Goal: Information Seeking & Learning: Check status

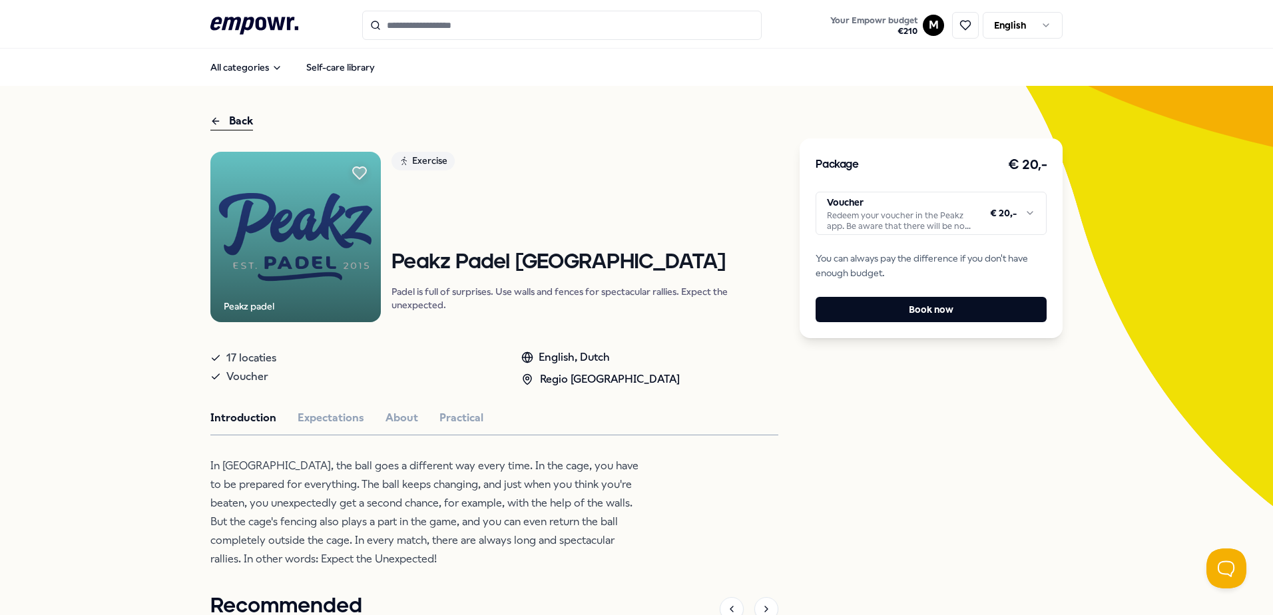
click at [924, 25] on html ".empowr-logo_svg__cls-1{fill:#03032f} Your Empowr budget € 210 M English All ca…" at bounding box center [636, 307] width 1273 height 615
click at [916, 65] on div "Dashboard" at bounding box center [929, 69] width 132 height 39
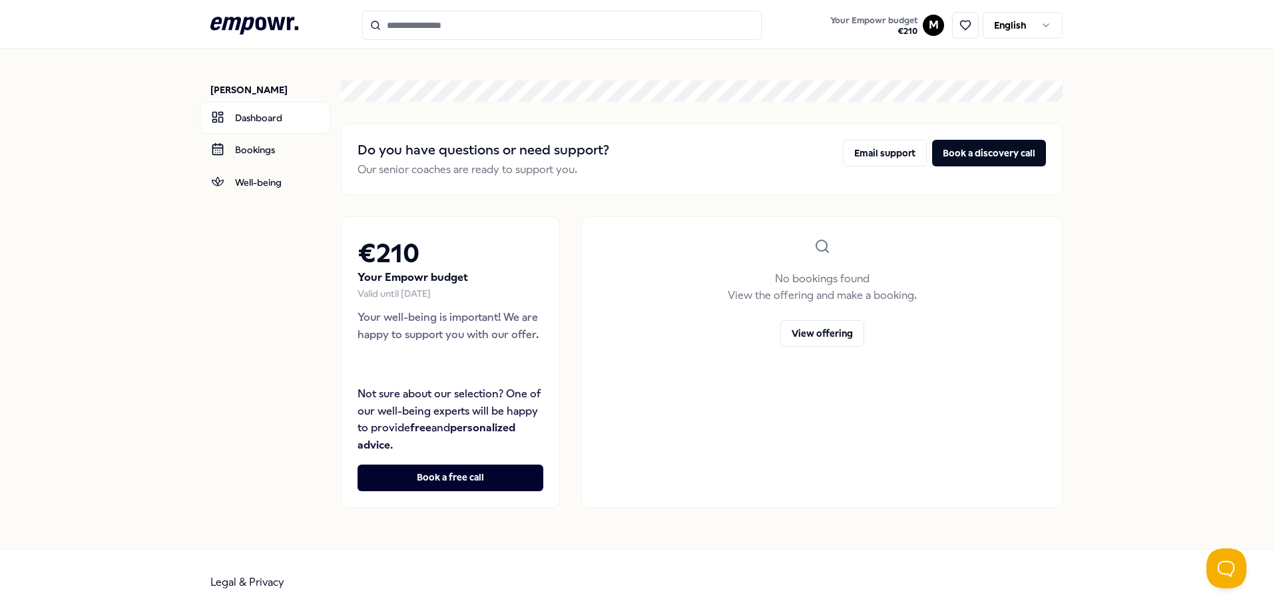
click at [434, 276] on p "Your Empowr budget" at bounding box center [451, 277] width 186 height 17
click at [258, 147] on link "Bookings" at bounding box center [265, 150] width 131 height 32
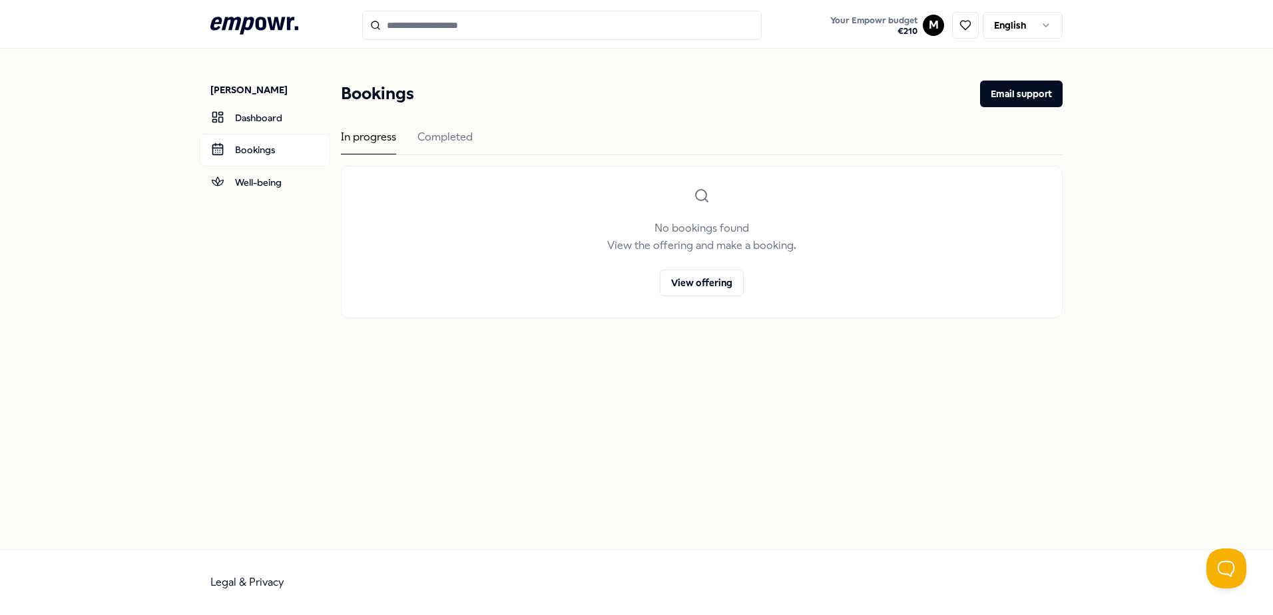
click at [284, 20] on icon at bounding box center [254, 25] width 88 height 17
click at [255, 121] on link "Dashboard" at bounding box center [265, 118] width 131 height 32
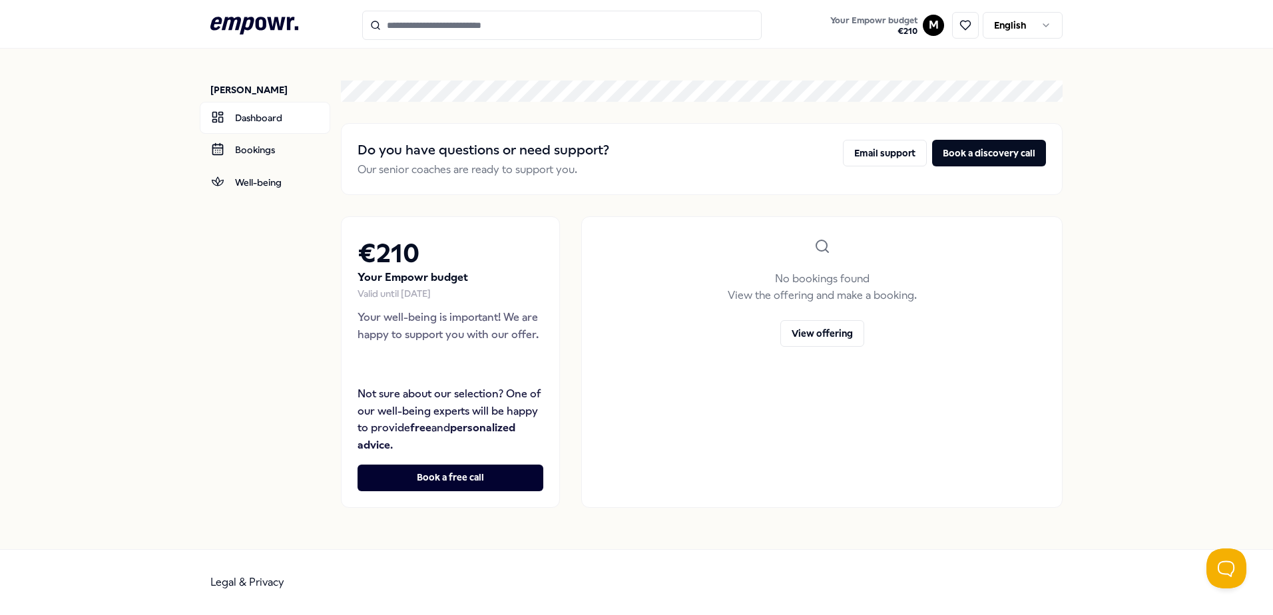
click at [552, 306] on div "€ 210 Your Empowr budget Valid until December 31, 2025 Your well-being is impor…" at bounding box center [450, 362] width 219 height 292
click at [242, 143] on link "Bookings" at bounding box center [265, 150] width 131 height 32
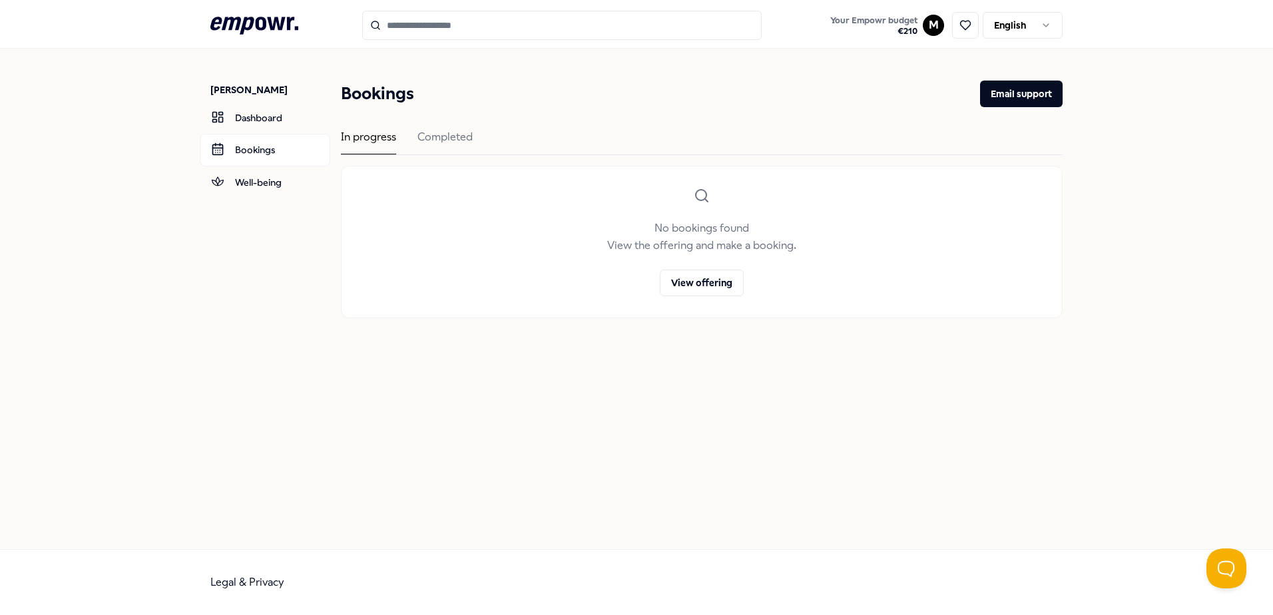
click at [525, 129] on div "In progress Completed" at bounding box center [702, 142] width 722 height 27
click at [473, 141] on div "In progress Completed" at bounding box center [702, 142] width 722 height 27
click at [469, 139] on div "Completed" at bounding box center [445, 142] width 55 height 26
drag, startPoint x: 469, startPoint y: 139, endPoint x: 460, endPoint y: 138, distance: 9.4
click at [461, 138] on div "Completed" at bounding box center [445, 142] width 55 height 26
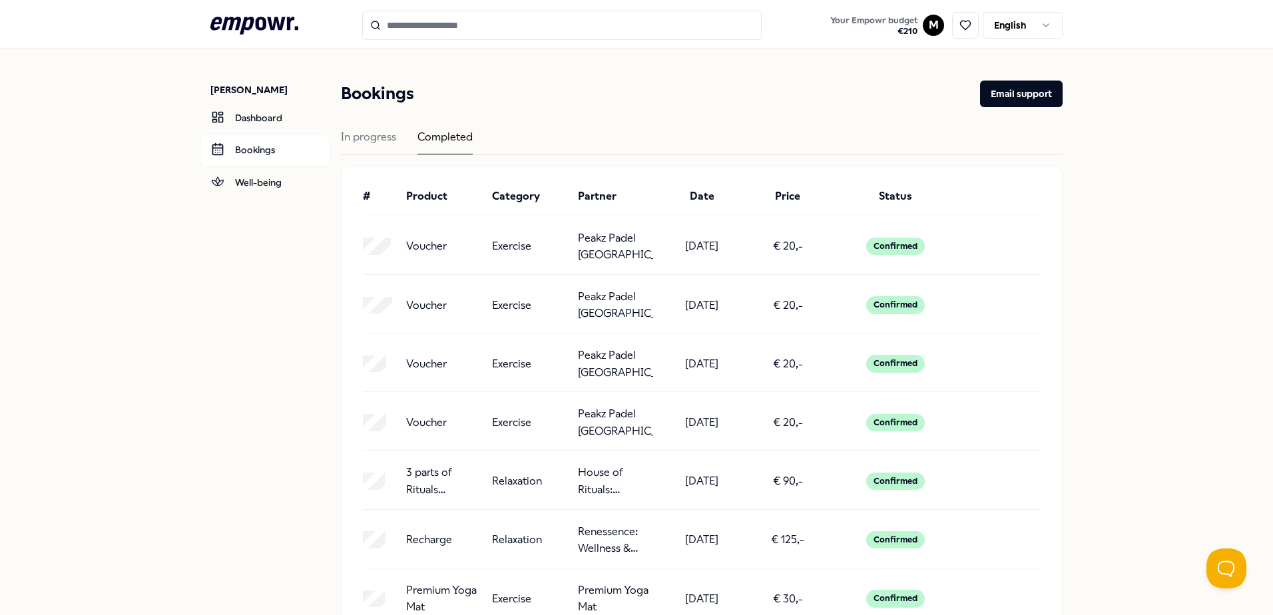
click at [808, 80] on main "Bookings Email support In progress Completed # Product Category Partner Date Pr…" at bounding box center [702, 370] width 722 height 642
click at [920, 24] on html ".empowr-logo_svg__cls-1{fill:#03032f} Your Empowr budget € 210 M English Martij…" at bounding box center [636, 307] width 1273 height 615
click at [921, 63] on div "Dashboard" at bounding box center [929, 69] width 132 height 39
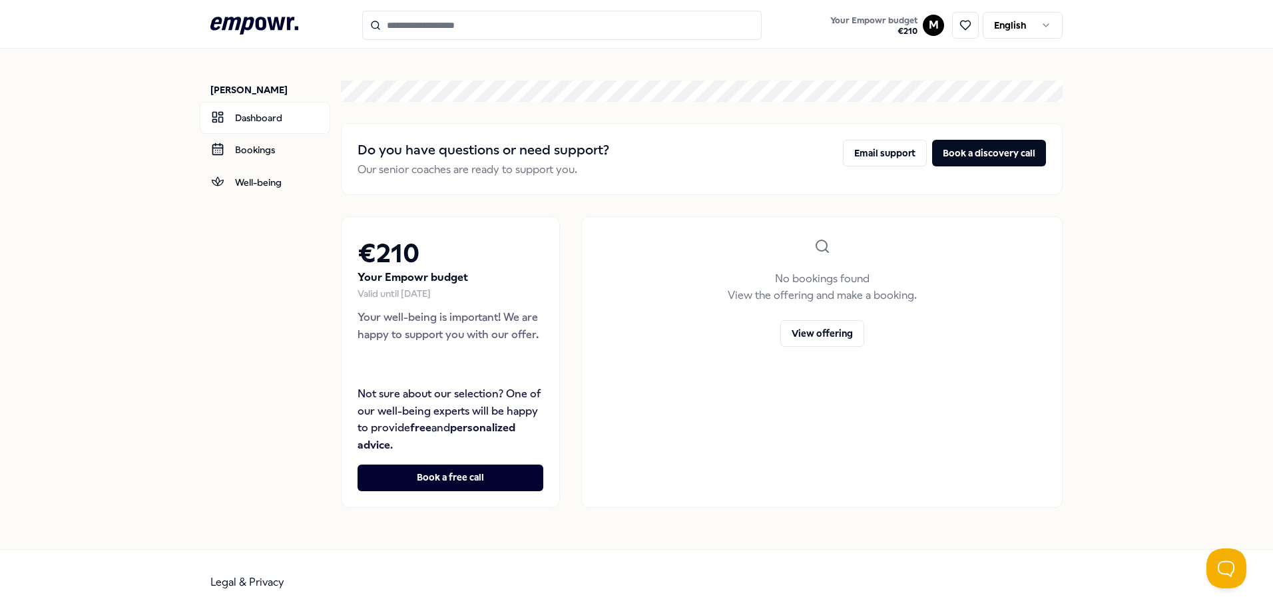
click at [250, 21] on icon ".empowr-logo_svg__cls-1{fill:#03032f}" at bounding box center [254, 25] width 88 height 25
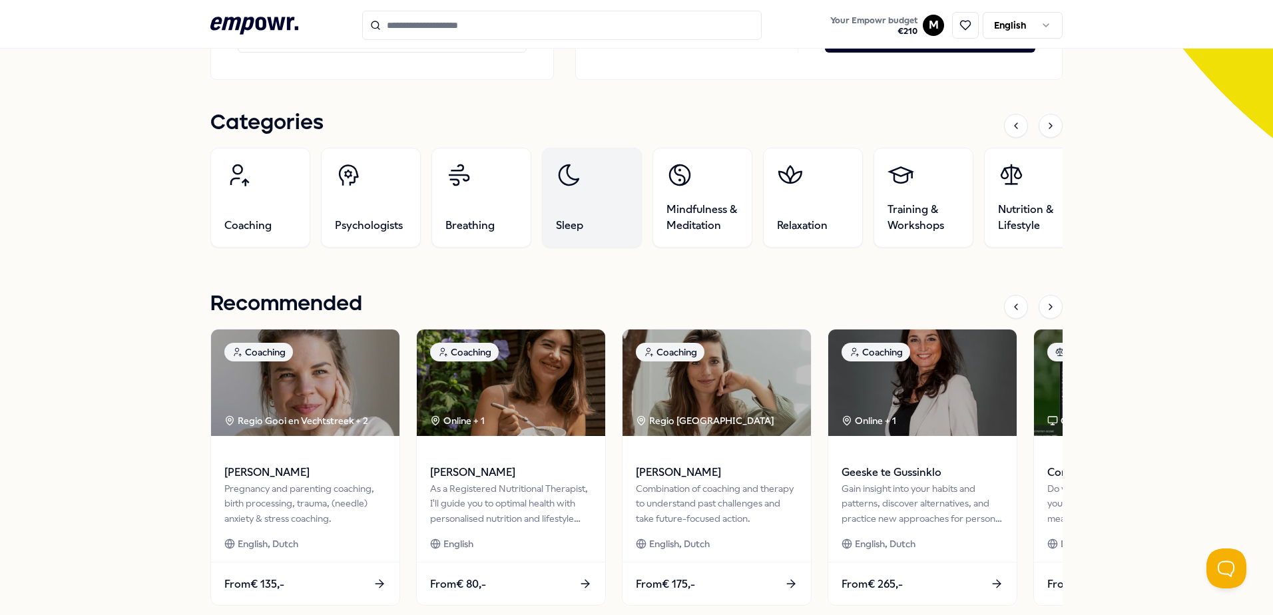
scroll to position [400, 0]
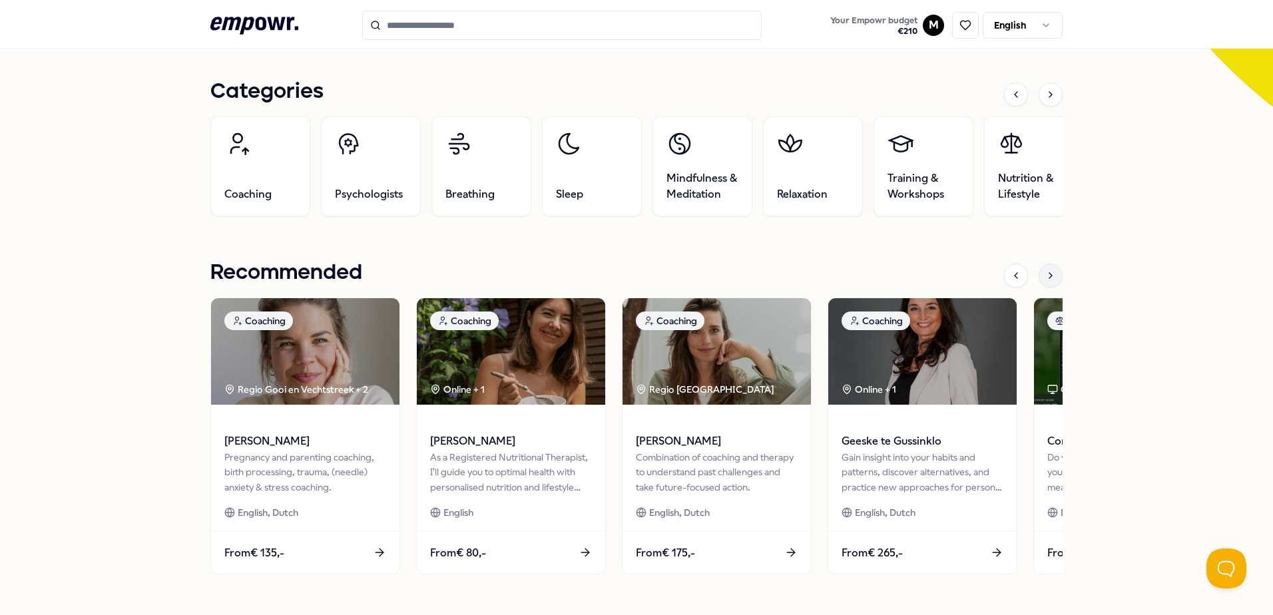
click at [1048, 274] on icon at bounding box center [1051, 275] width 11 height 11
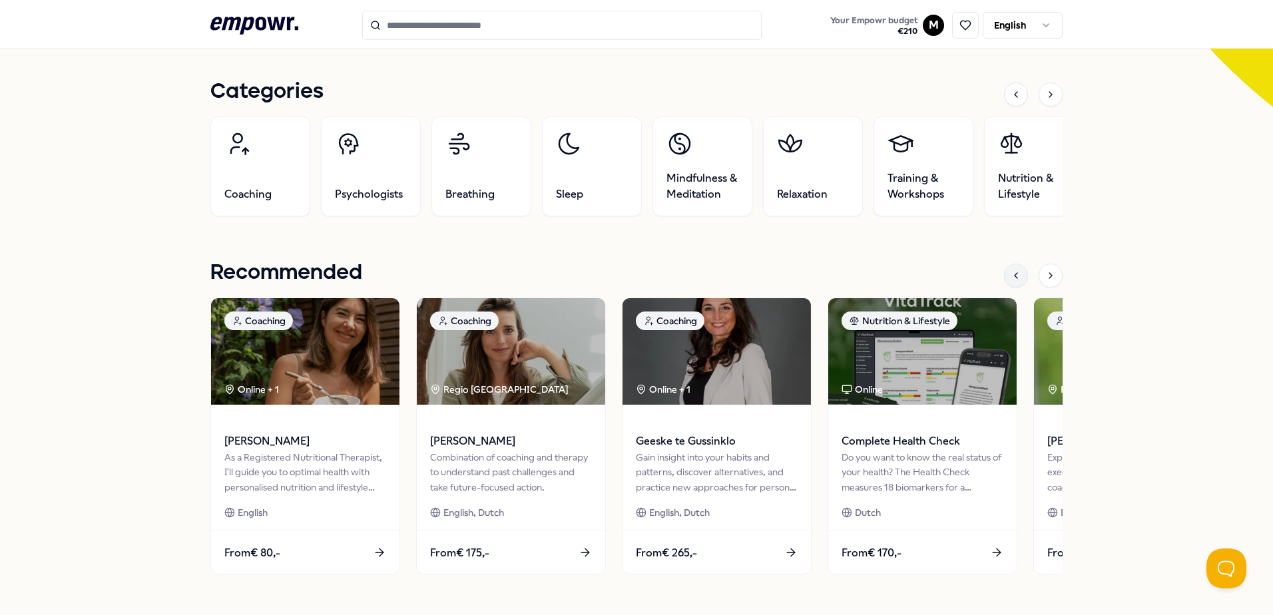
click at [1022, 280] on div at bounding box center [1016, 276] width 24 height 24
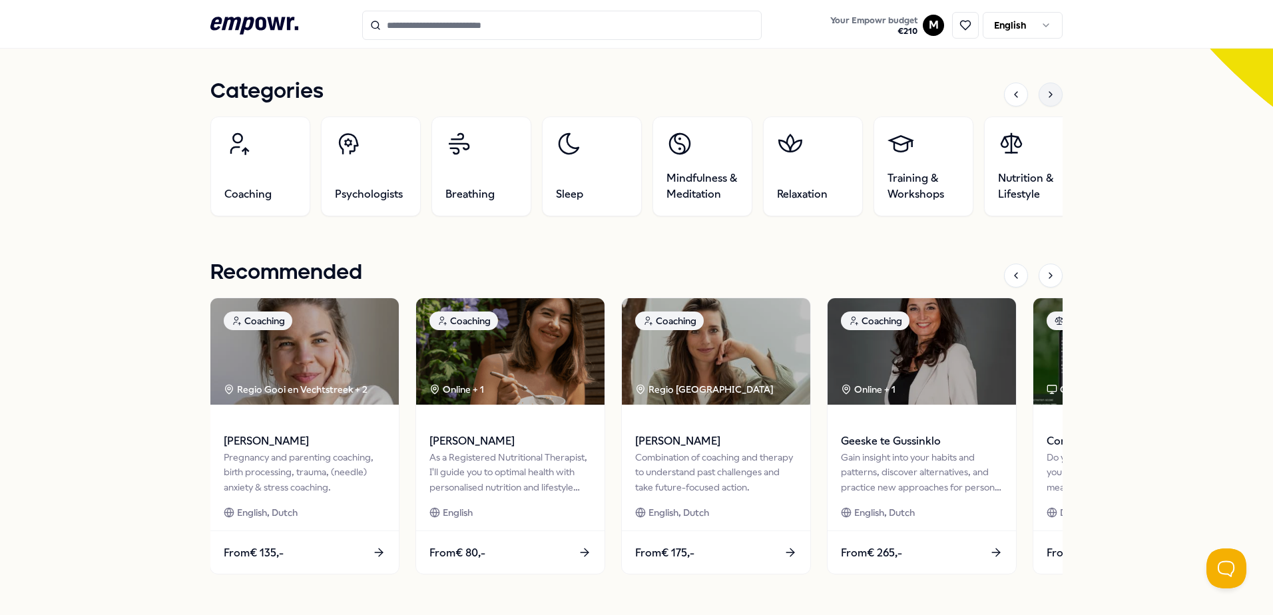
click at [1040, 88] on div at bounding box center [1051, 95] width 24 height 24
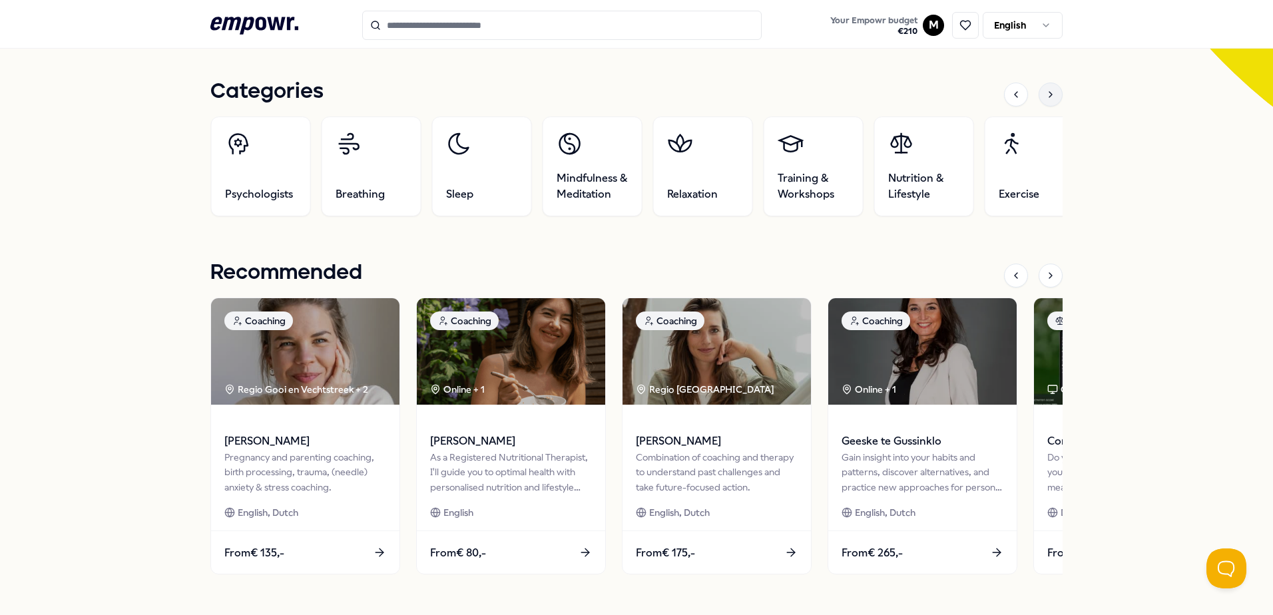
click at [1046, 91] on icon at bounding box center [1051, 94] width 11 height 11
click at [1053, 93] on div at bounding box center [1051, 95] width 24 height 24
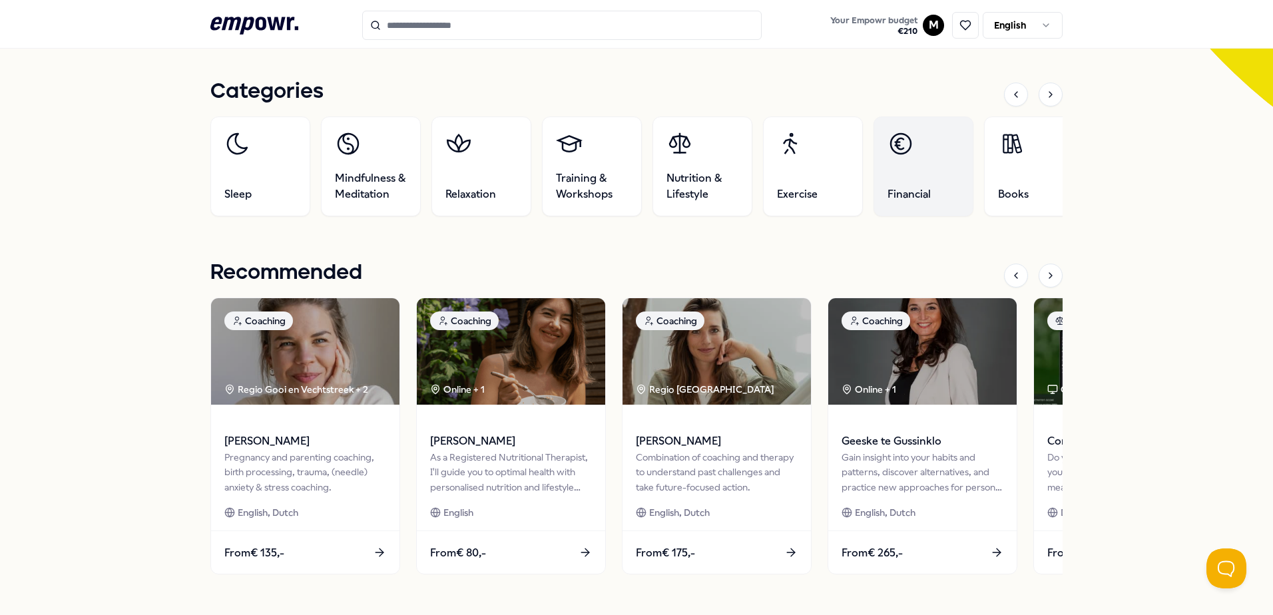
click at [905, 191] on span "Financial" at bounding box center [909, 194] width 43 height 16
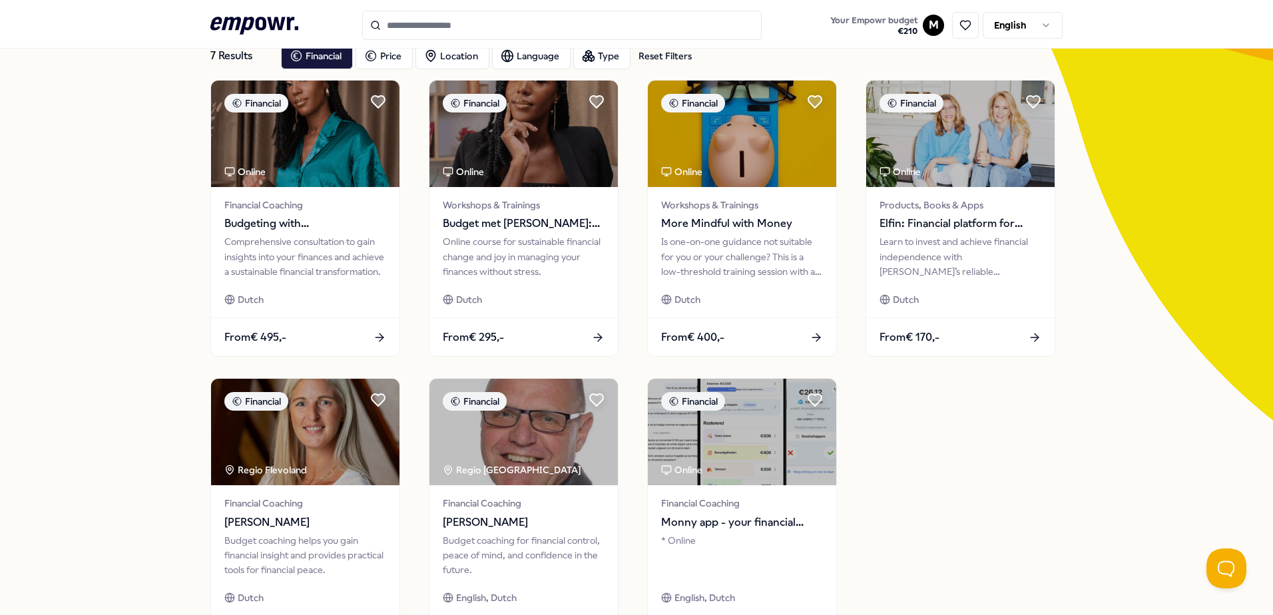
scroll to position [153, 0]
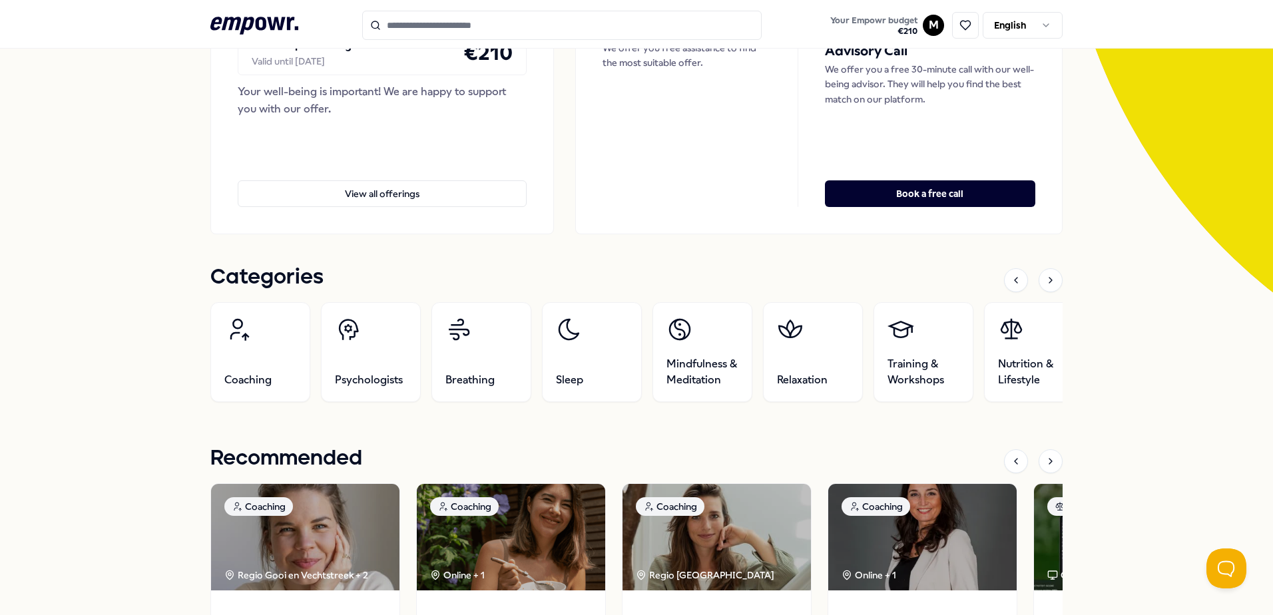
scroll to position [286, 0]
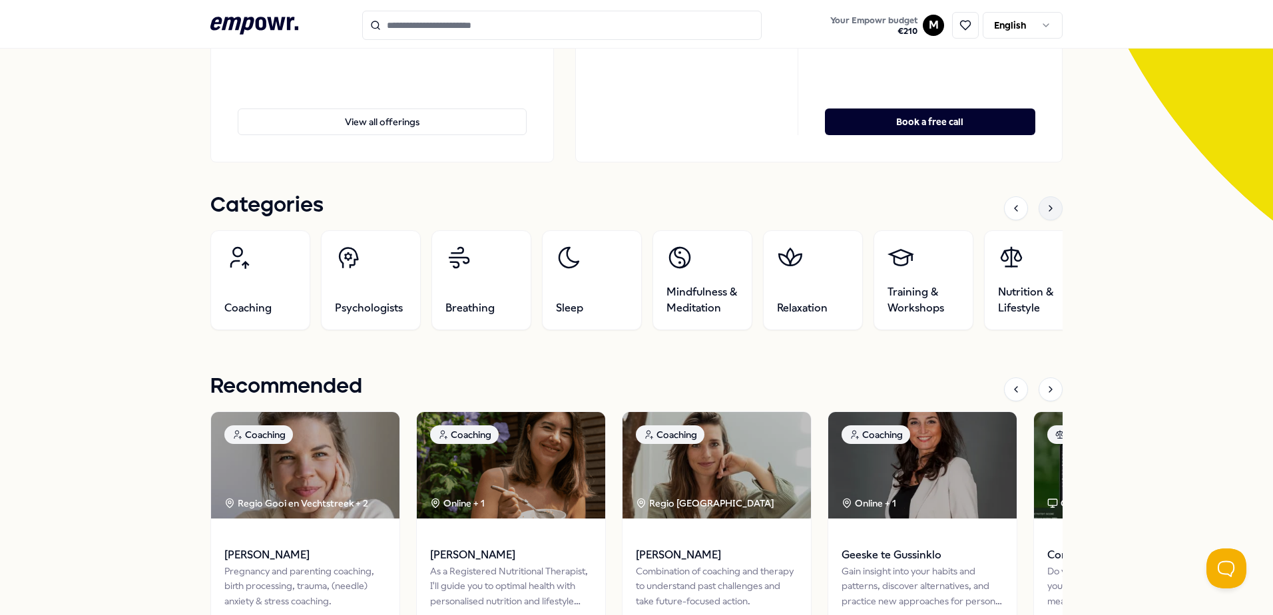
click at [1045, 202] on div at bounding box center [1051, 208] width 24 height 24
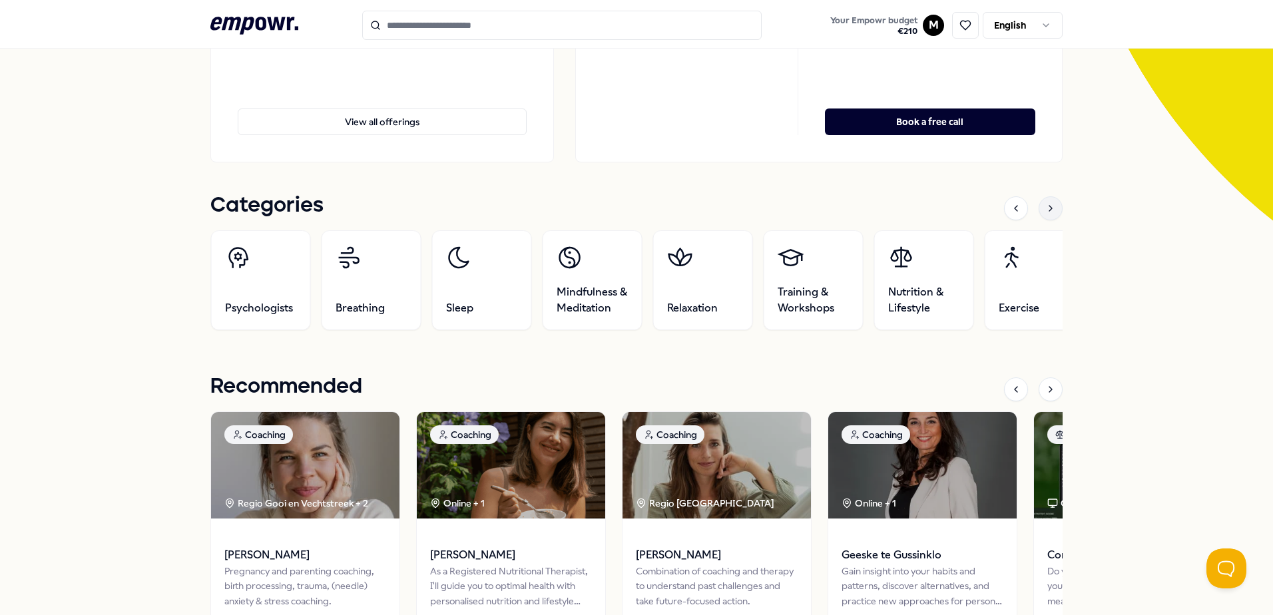
click at [1045, 202] on div at bounding box center [1051, 208] width 24 height 24
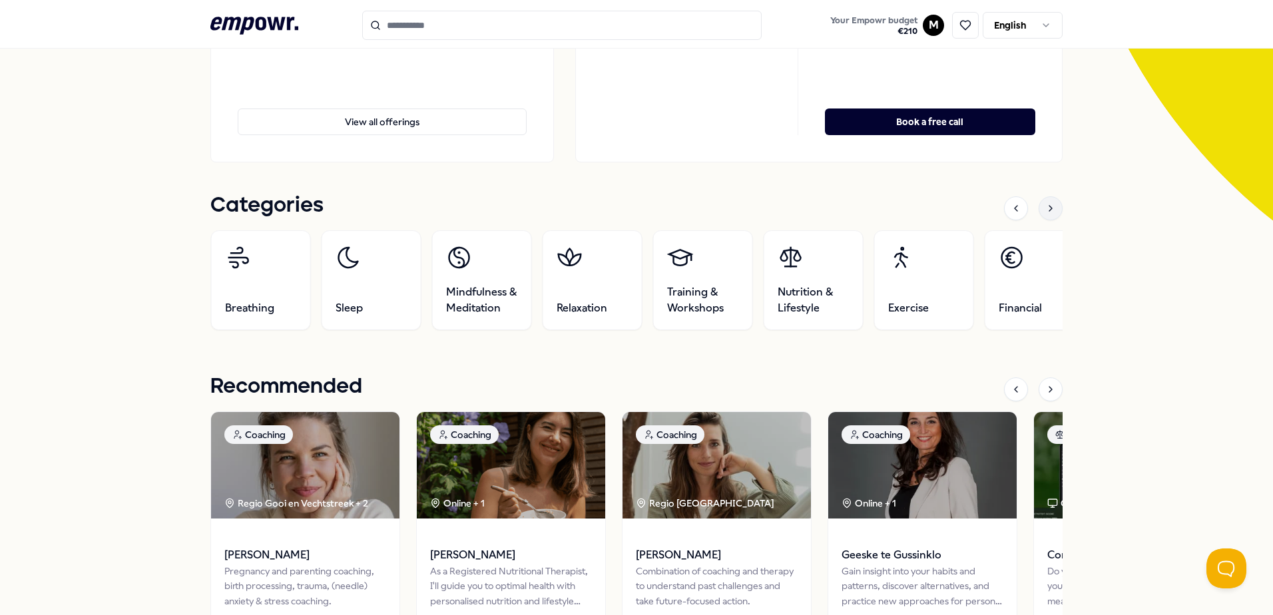
click at [1045, 202] on div at bounding box center [1051, 208] width 24 height 24
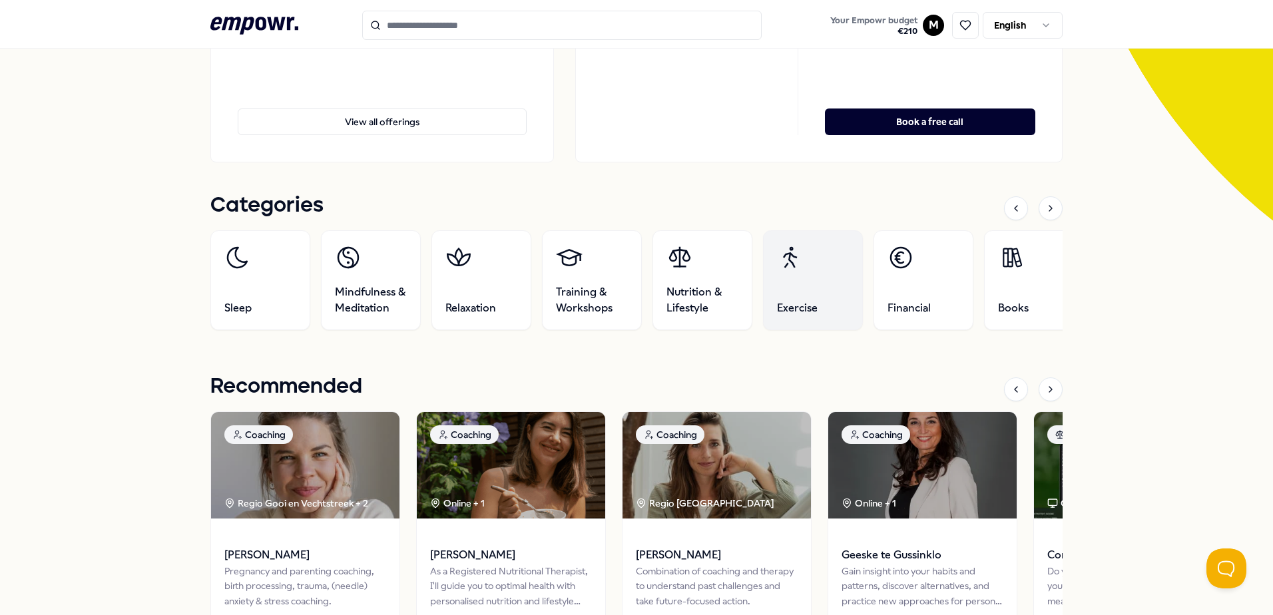
click at [796, 282] on link "Exercise" at bounding box center [813, 280] width 100 height 100
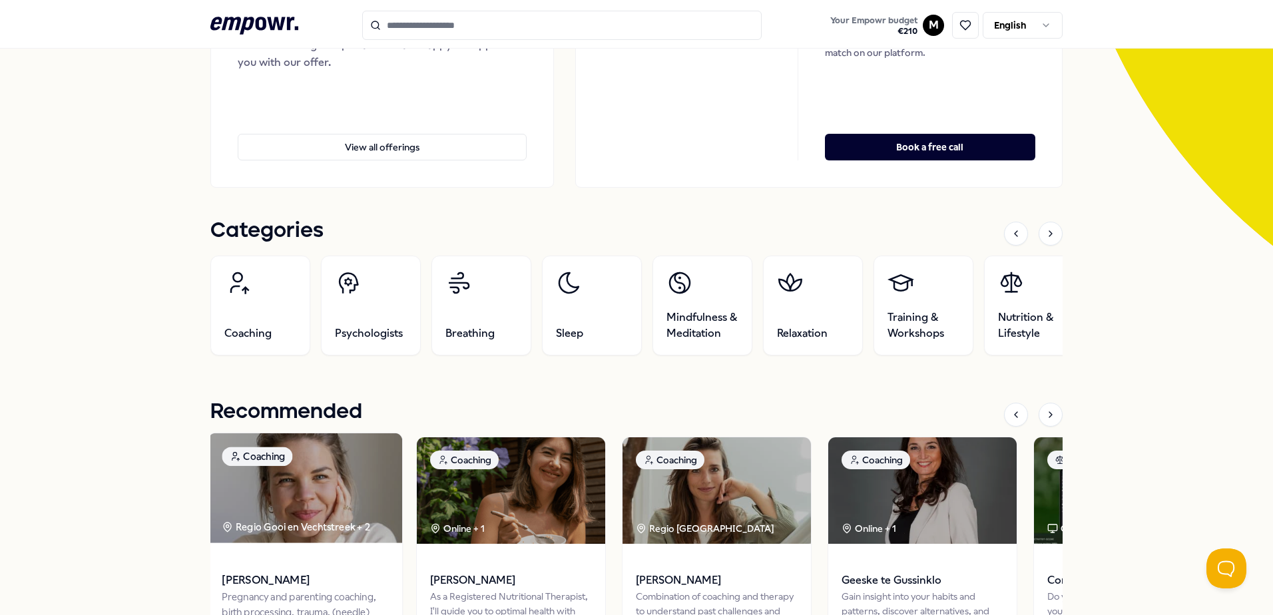
scroll to position [333, 0]
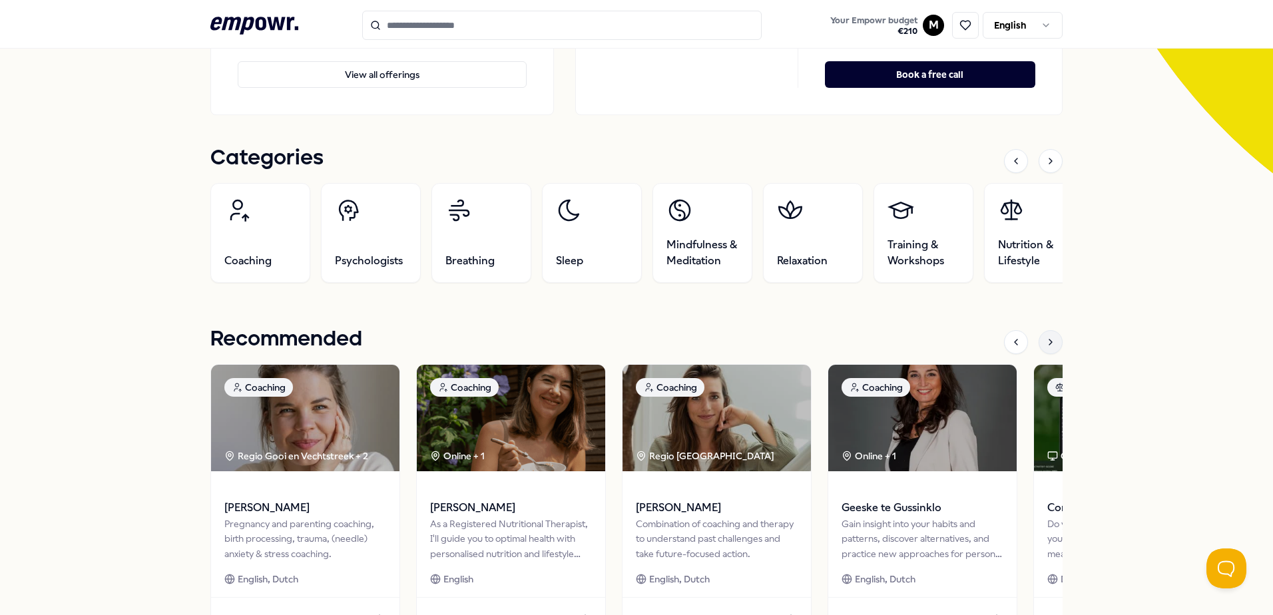
click at [1039, 344] on div at bounding box center [1051, 342] width 24 height 24
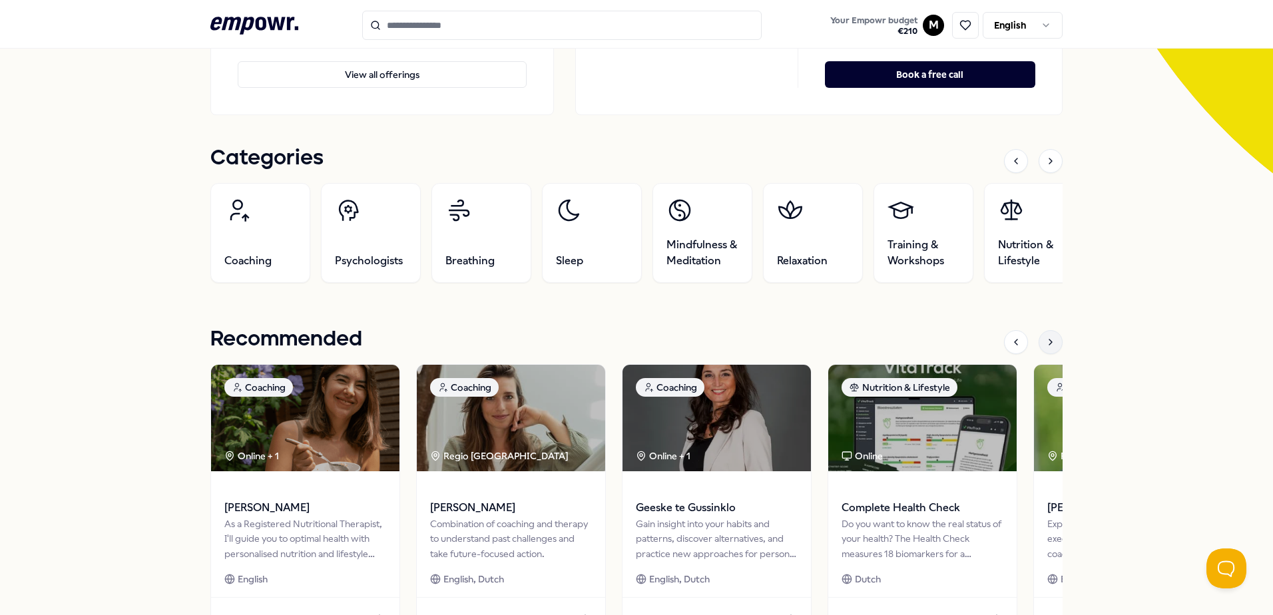
click at [1039, 344] on div at bounding box center [1051, 342] width 24 height 24
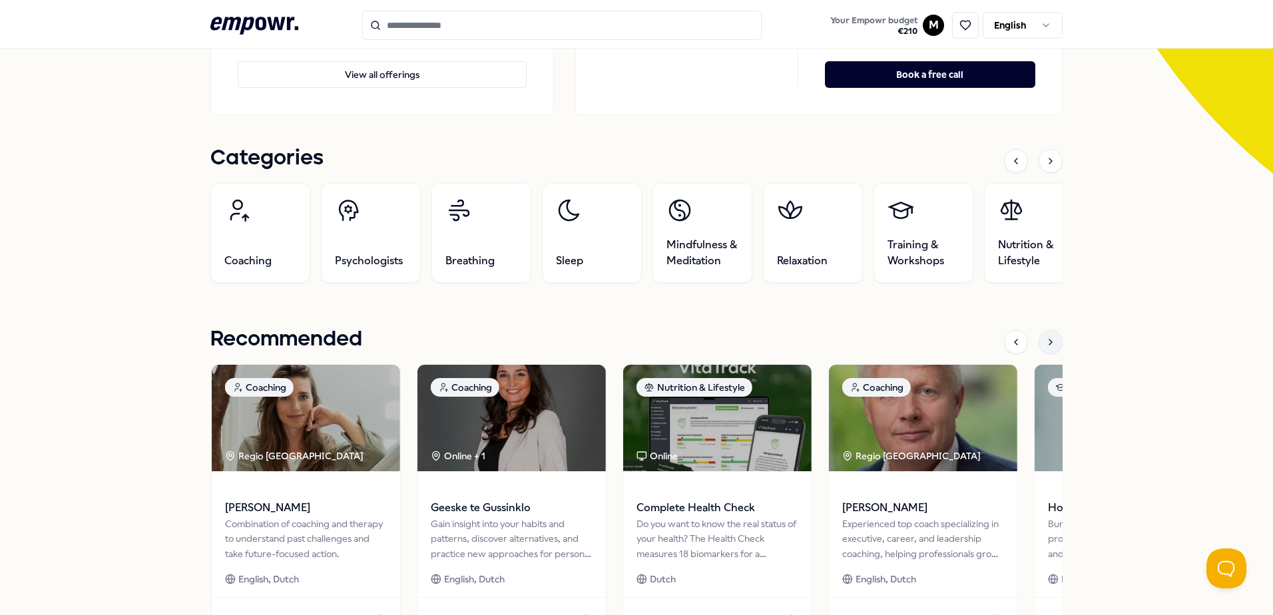
click at [1039, 344] on div at bounding box center [1051, 342] width 24 height 24
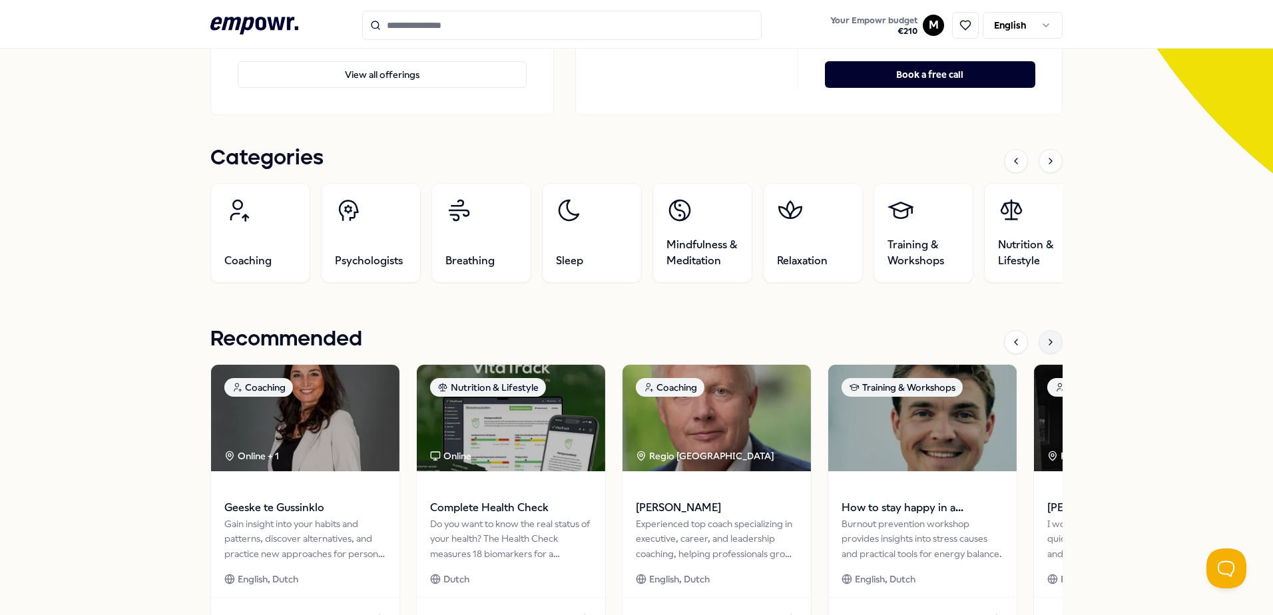
click at [1039, 344] on div at bounding box center [1051, 342] width 24 height 24
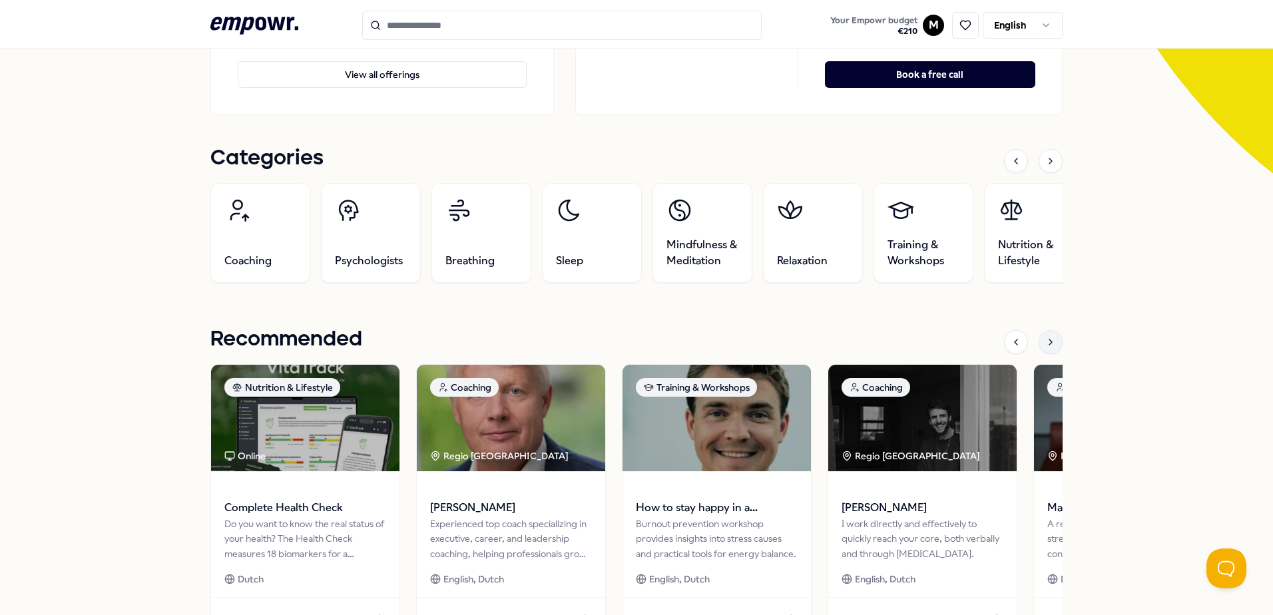
click at [1039, 346] on div at bounding box center [1051, 342] width 24 height 24
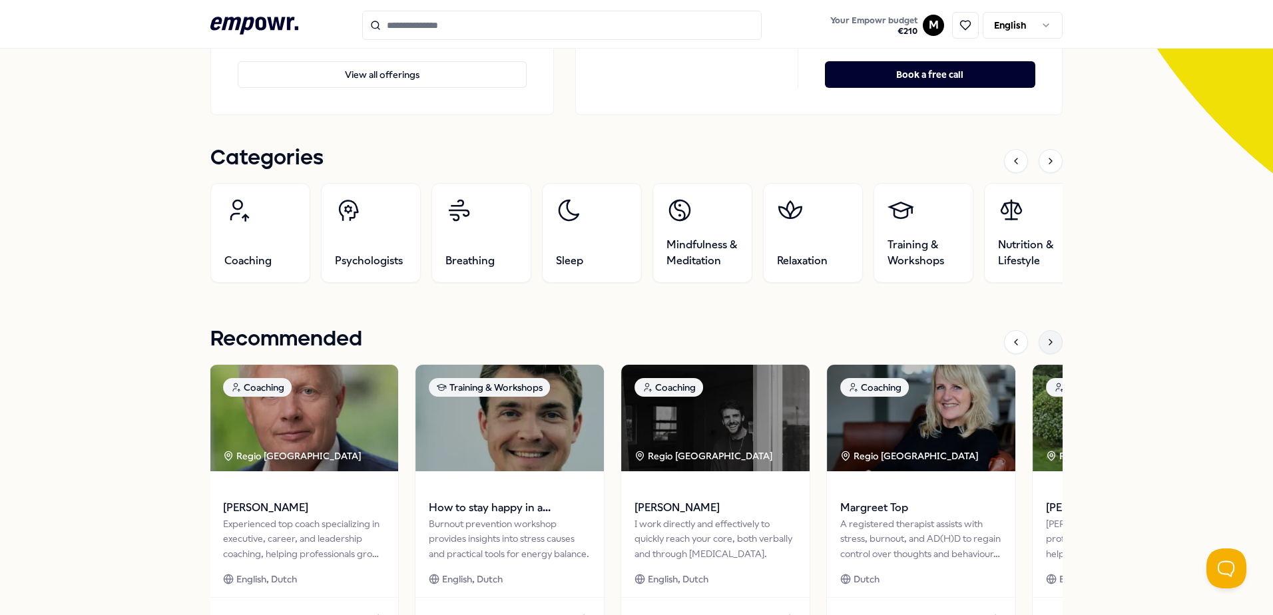
click at [1039, 346] on div at bounding box center [1051, 342] width 24 height 24
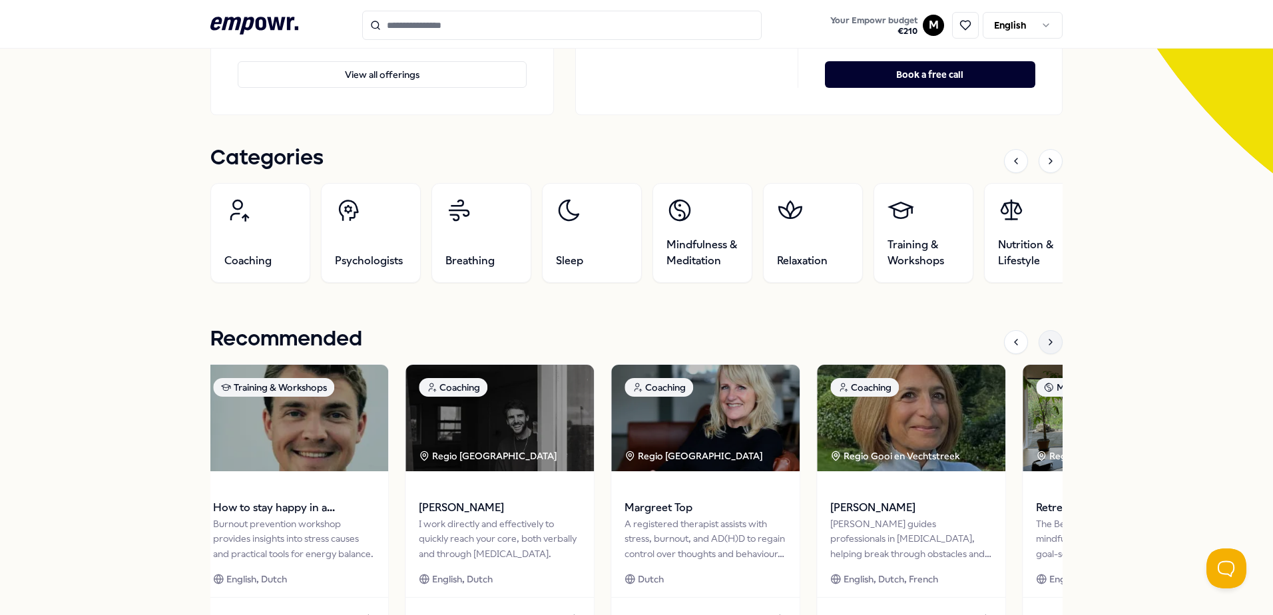
click at [1039, 346] on div at bounding box center [1051, 342] width 24 height 24
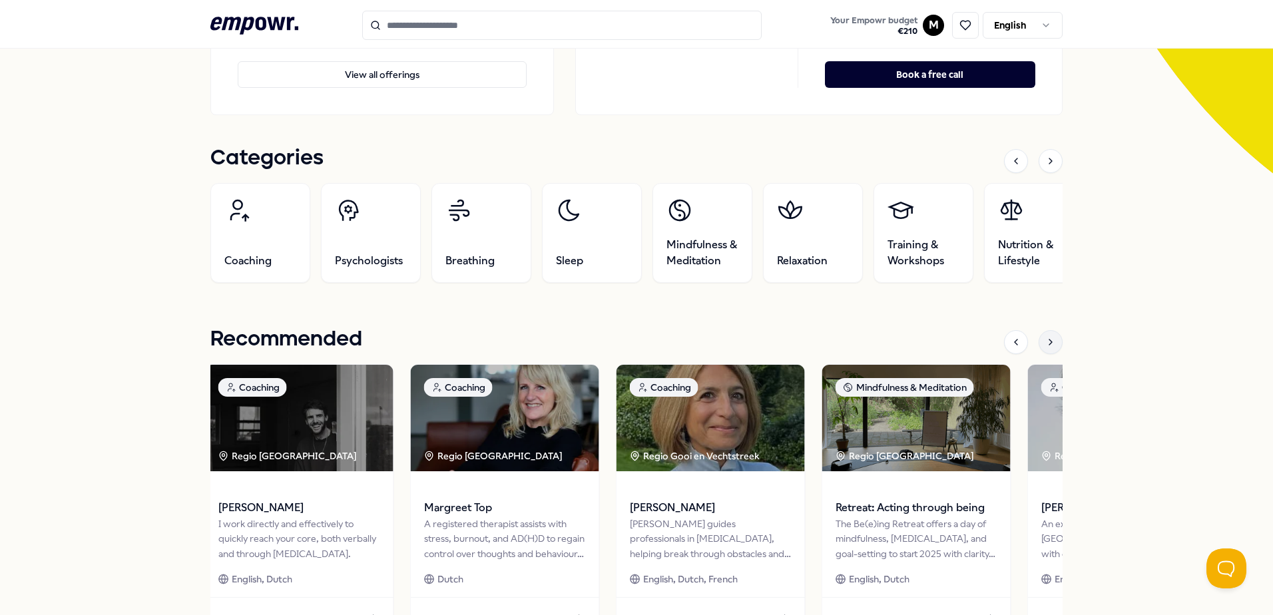
click at [1039, 346] on div at bounding box center [1051, 342] width 24 height 24
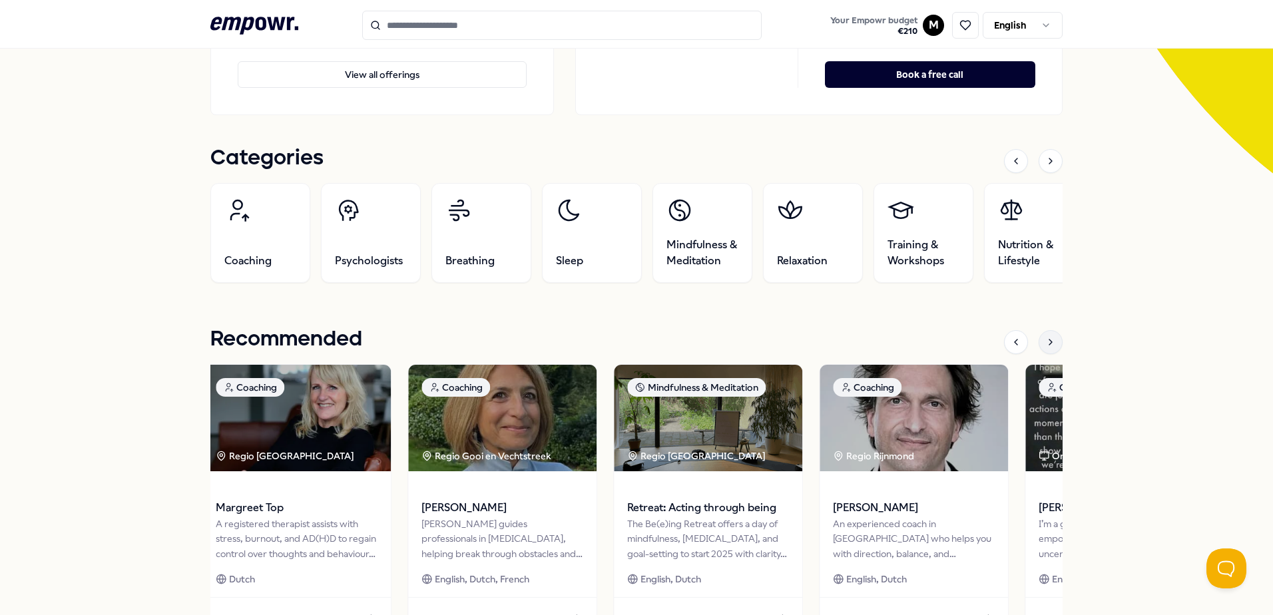
click at [1039, 346] on div at bounding box center [1051, 342] width 24 height 24
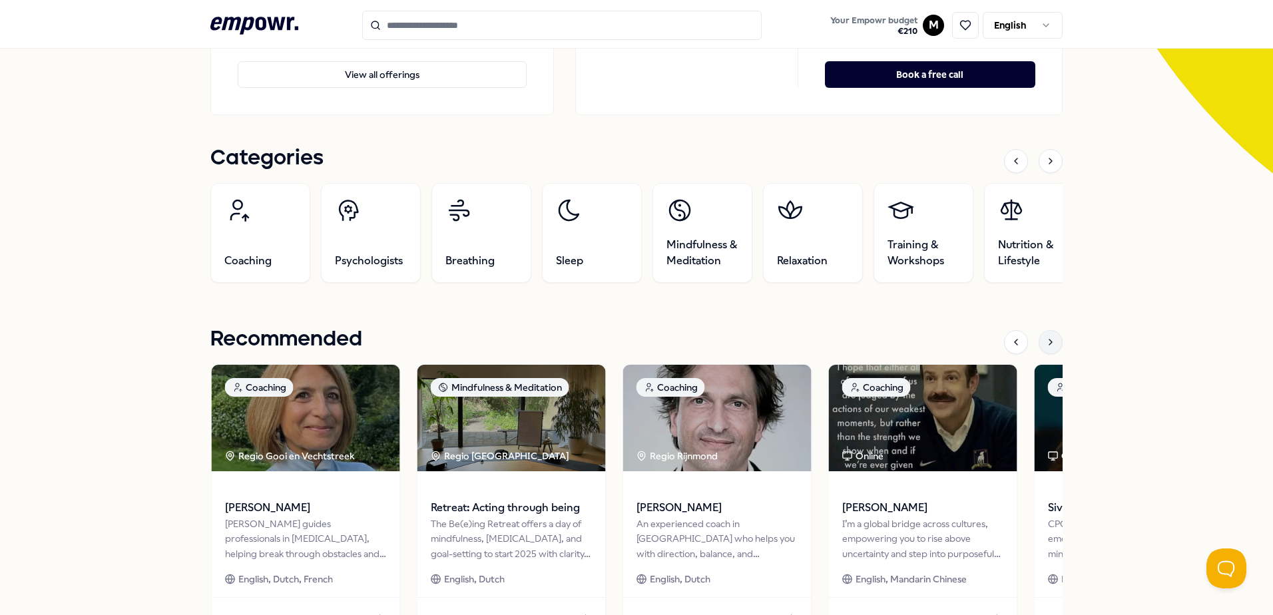
click at [1039, 346] on div at bounding box center [1051, 342] width 24 height 24
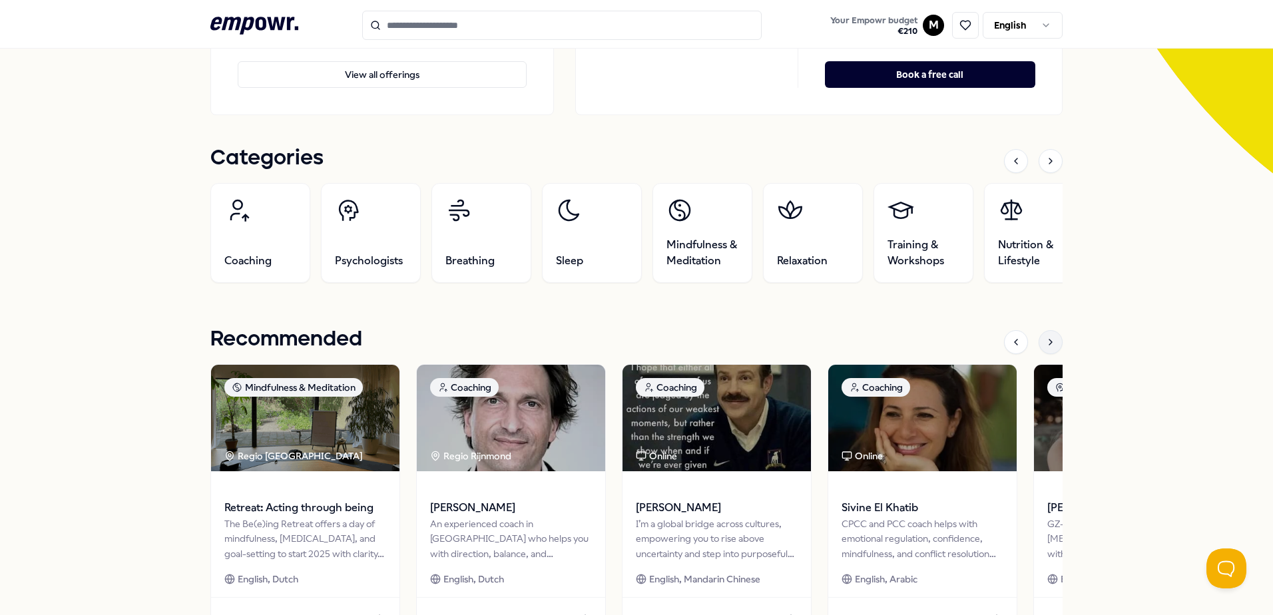
click at [1040, 345] on div at bounding box center [1051, 342] width 24 height 24
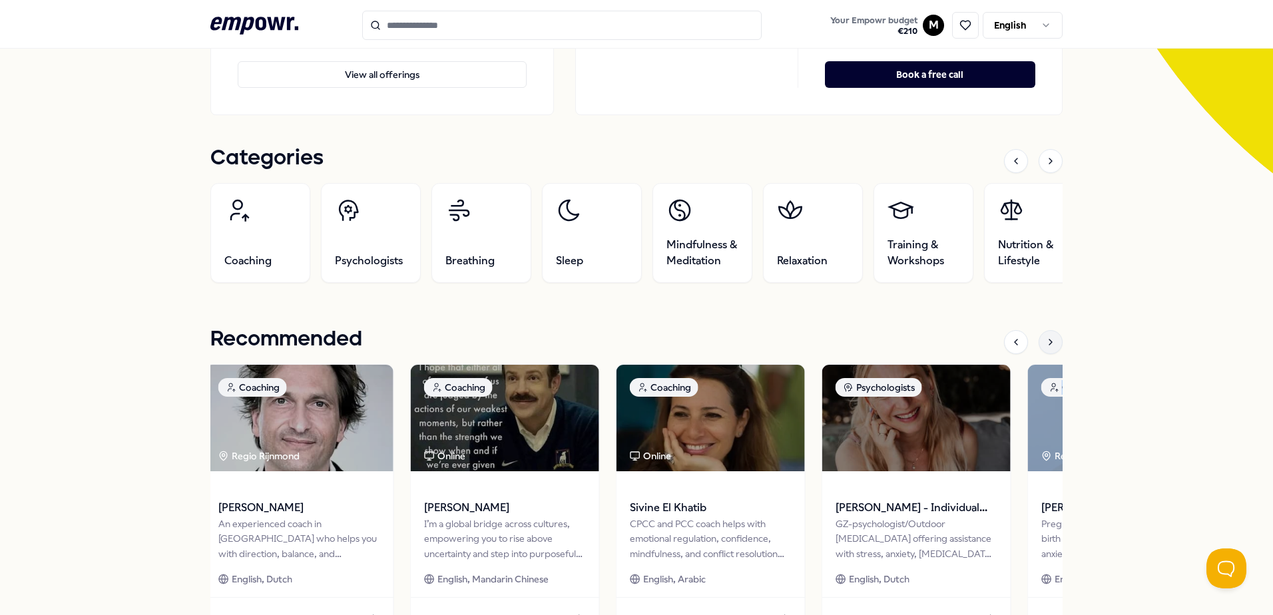
click at [1040, 345] on div at bounding box center [1051, 342] width 24 height 24
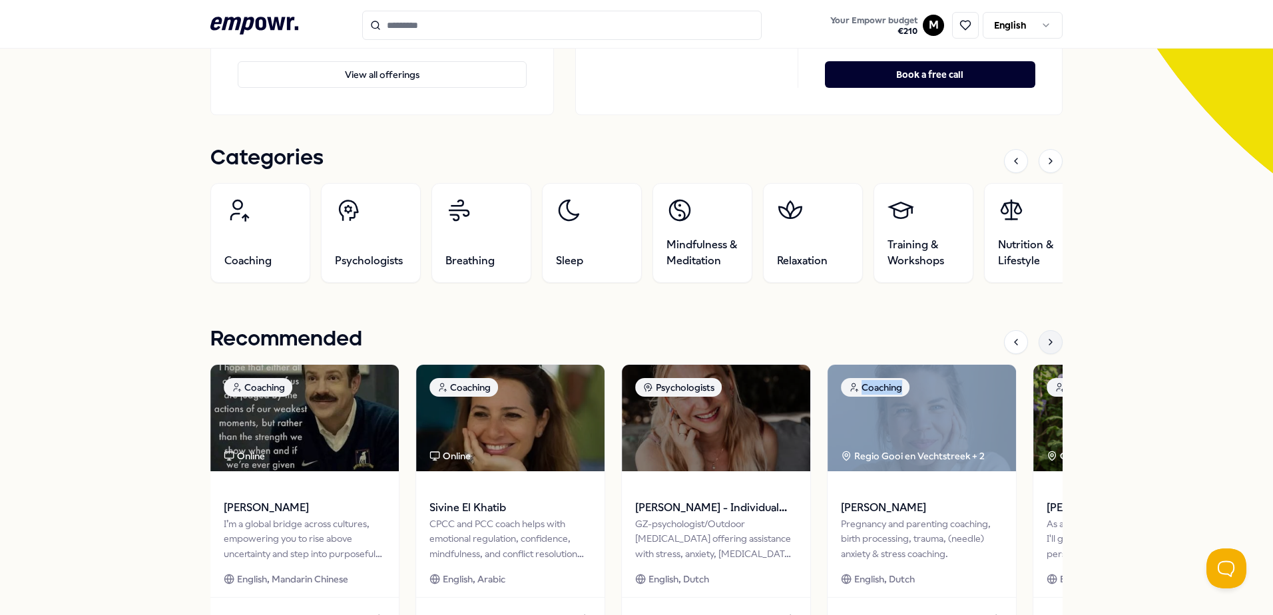
click at [1040, 345] on div at bounding box center [1051, 342] width 24 height 24
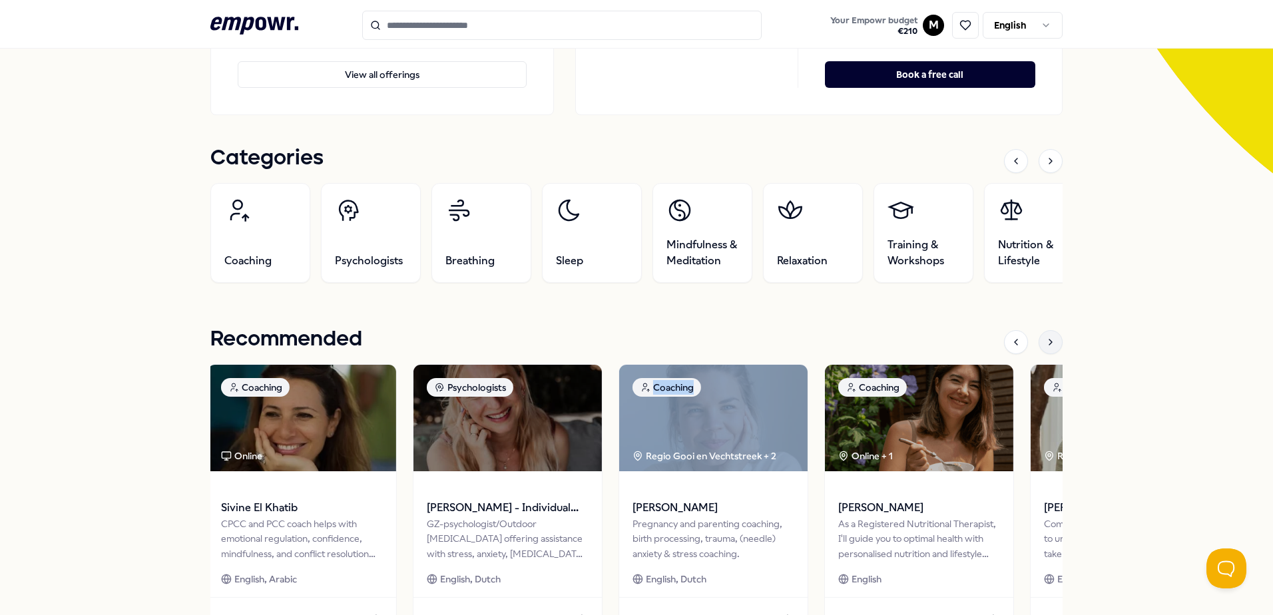
click at [1046, 344] on icon at bounding box center [1051, 342] width 11 height 11
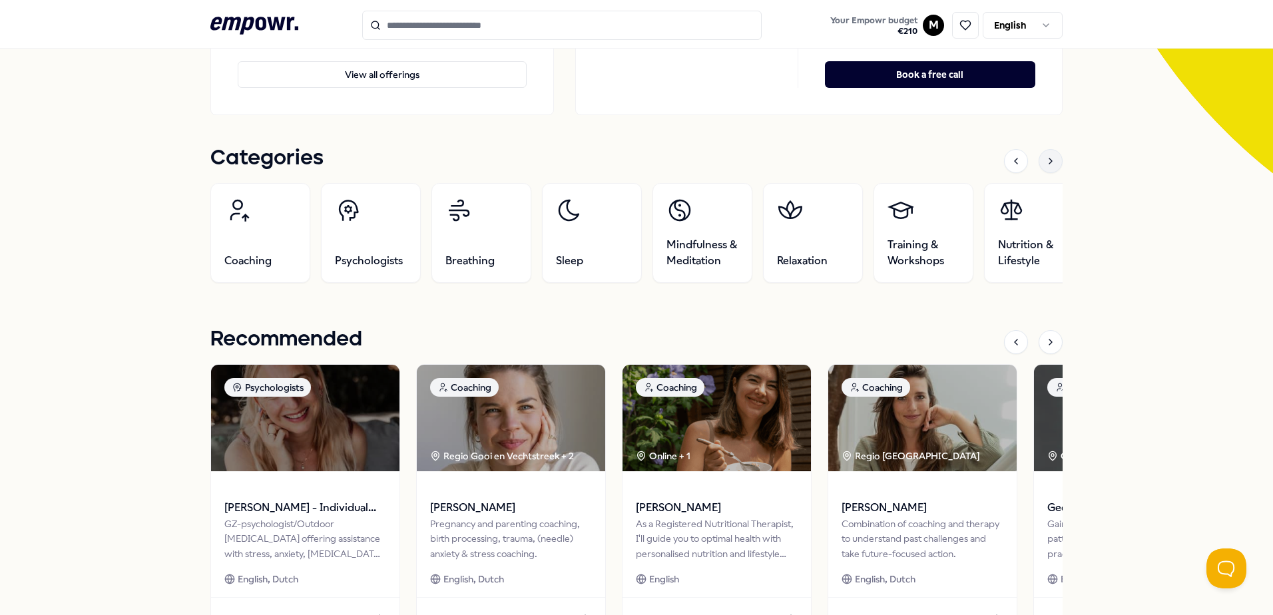
click at [1056, 165] on div at bounding box center [1051, 161] width 24 height 24
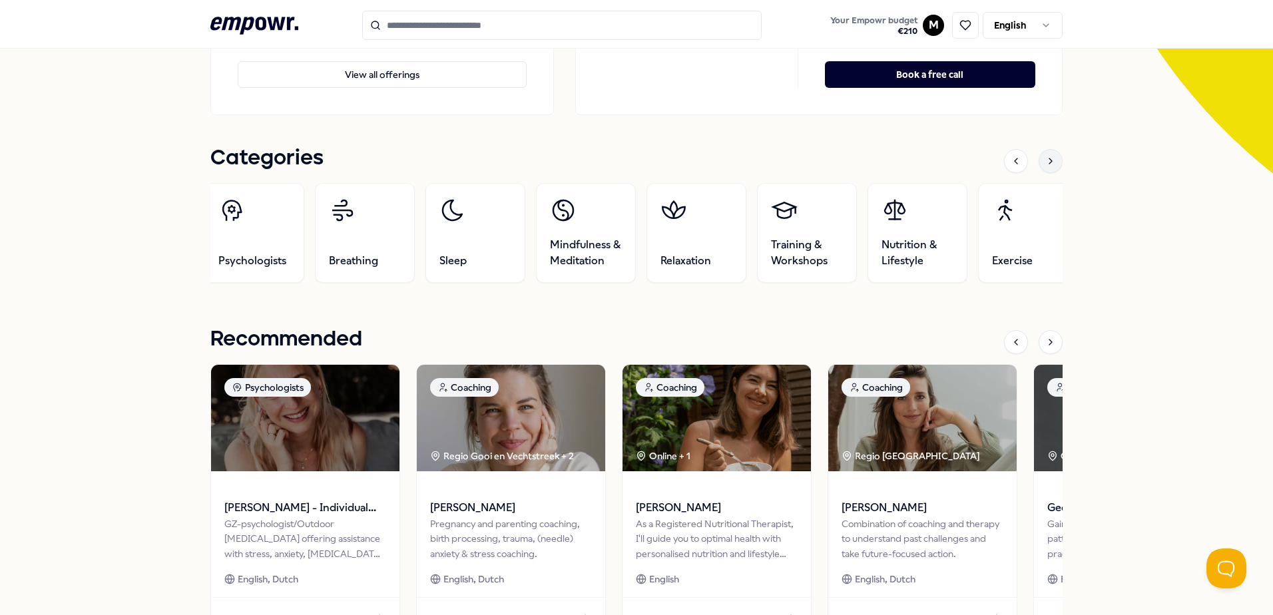
click at [1056, 165] on div at bounding box center [1051, 161] width 24 height 24
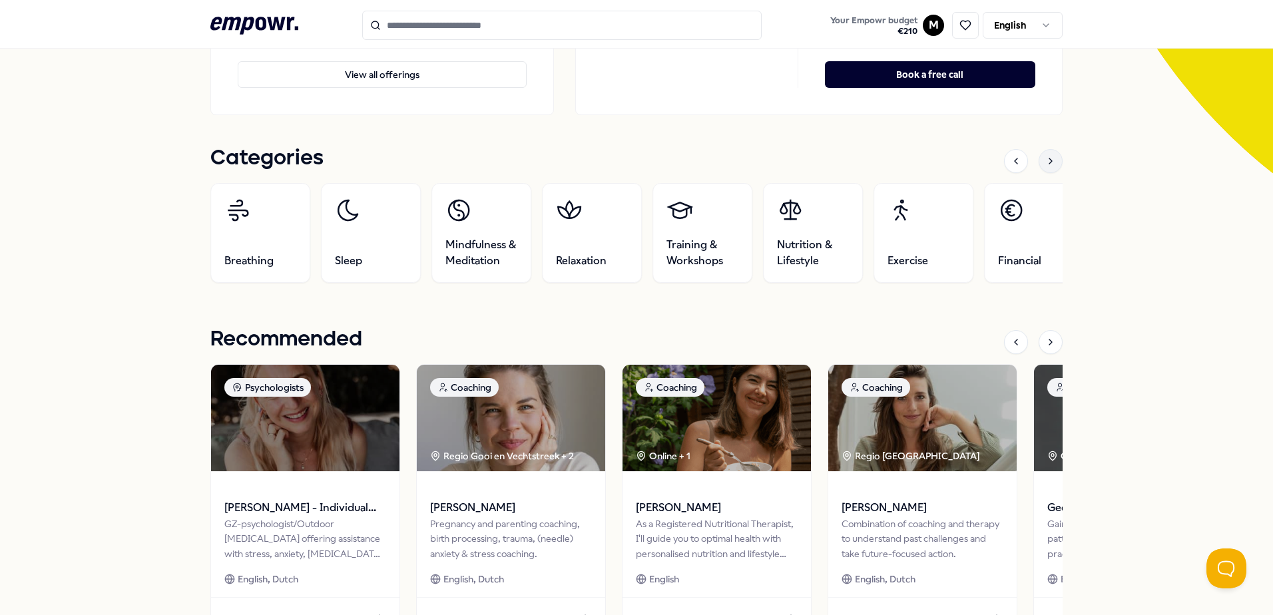
click at [1056, 165] on div at bounding box center [1051, 161] width 24 height 24
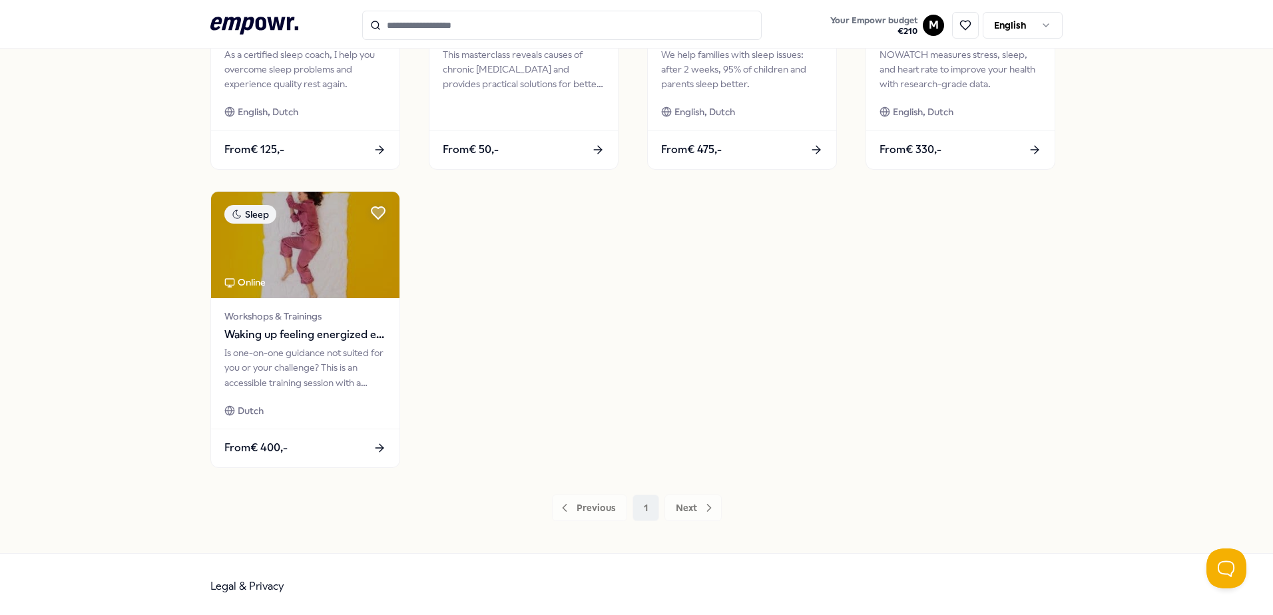
scroll to position [576, 0]
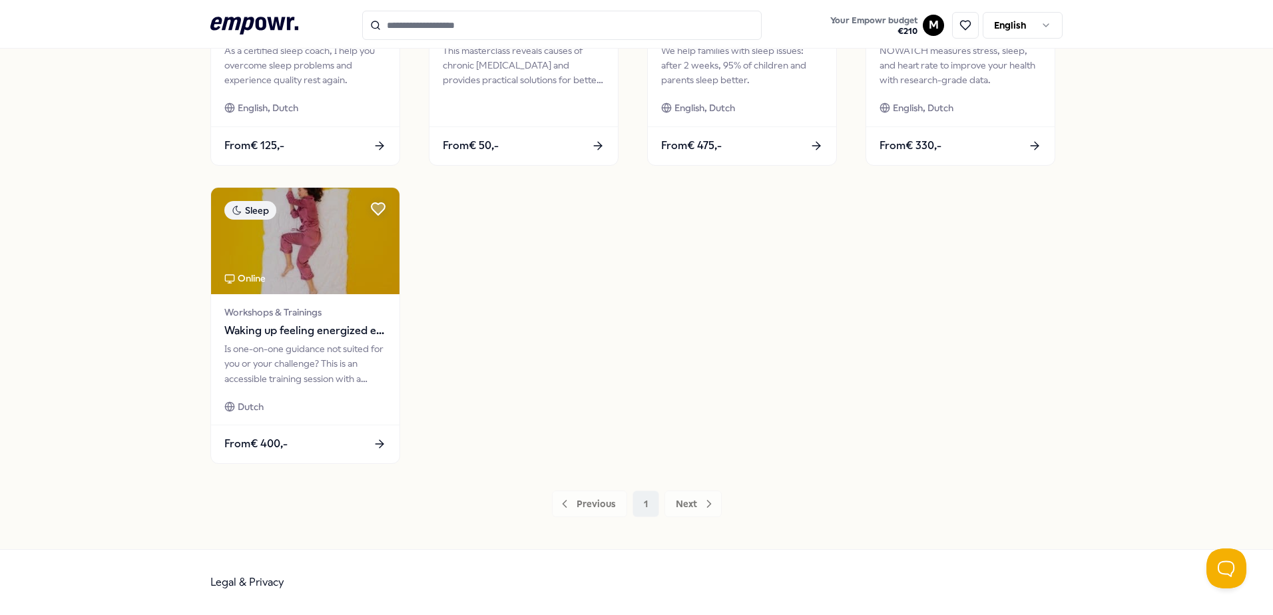
click at [679, 508] on div "Previous 1 Next" at bounding box center [636, 504] width 852 height 27
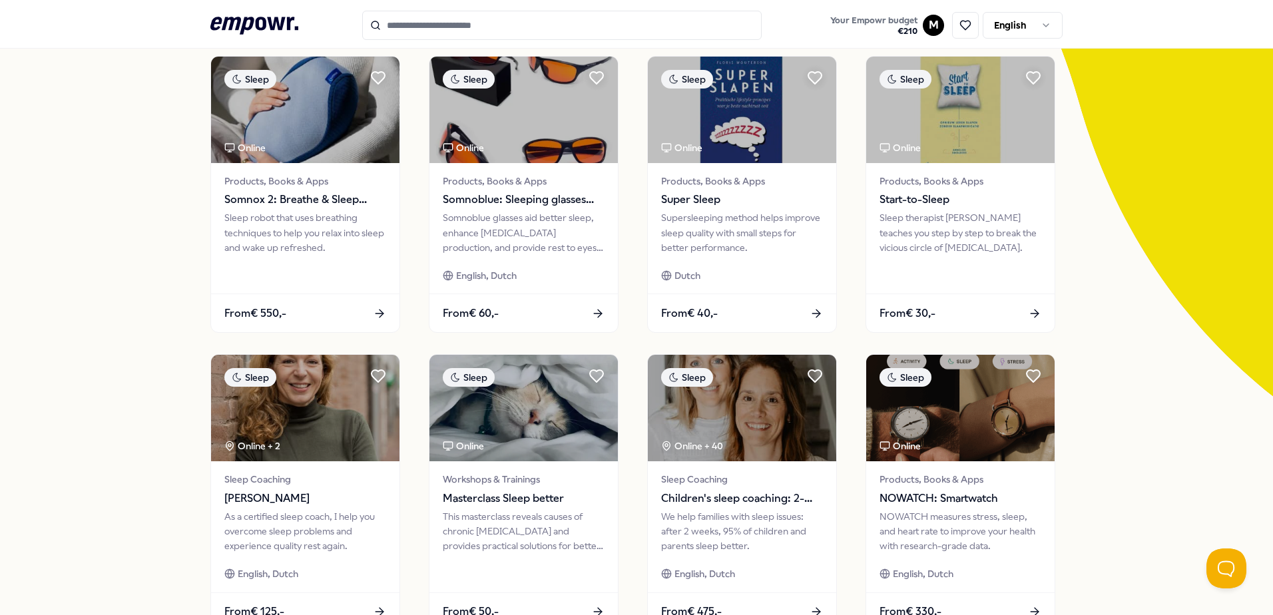
scroll to position [0, 0]
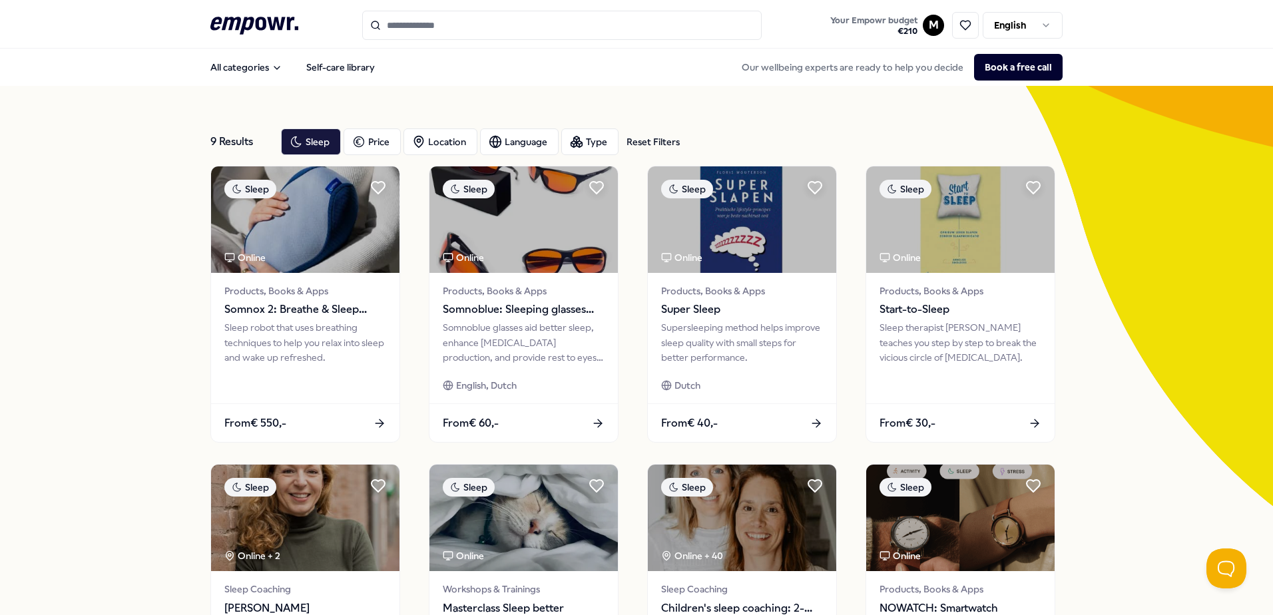
click at [423, 31] on input "Search for products, categories or subcategories" at bounding box center [562, 25] width 400 height 29
click at [289, 19] on icon at bounding box center [254, 25] width 88 height 17
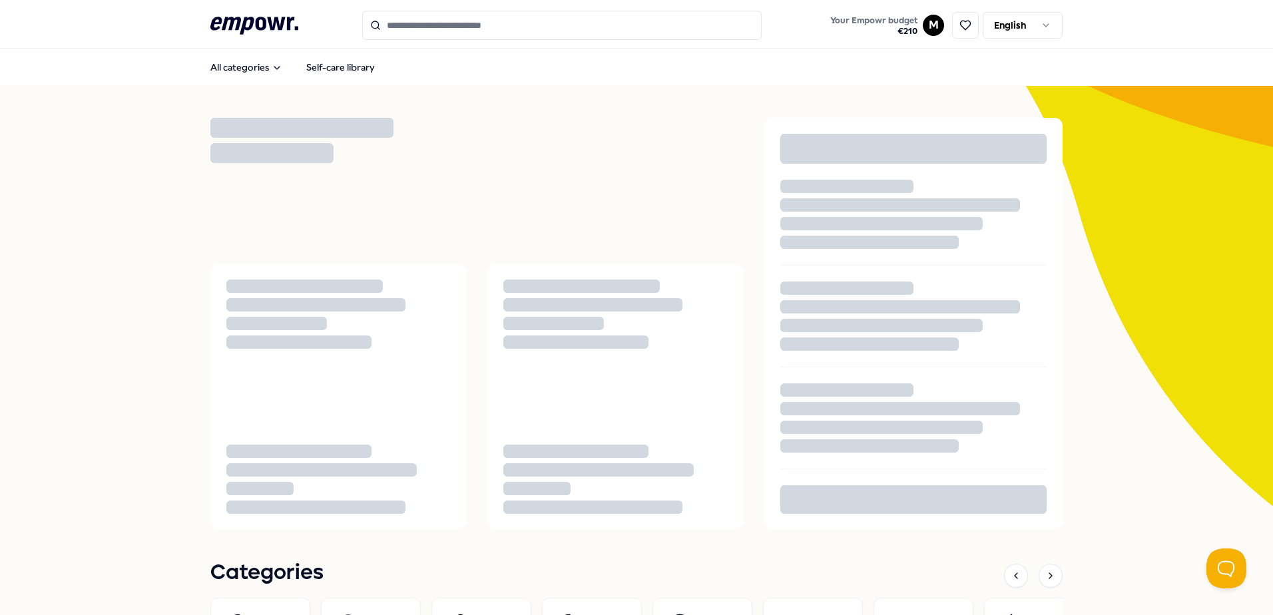
click at [253, 13] on icon ".empowr-logo_svg__cls-1{fill:#03032f}" at bounding box center [254, 25] width 88 height 25
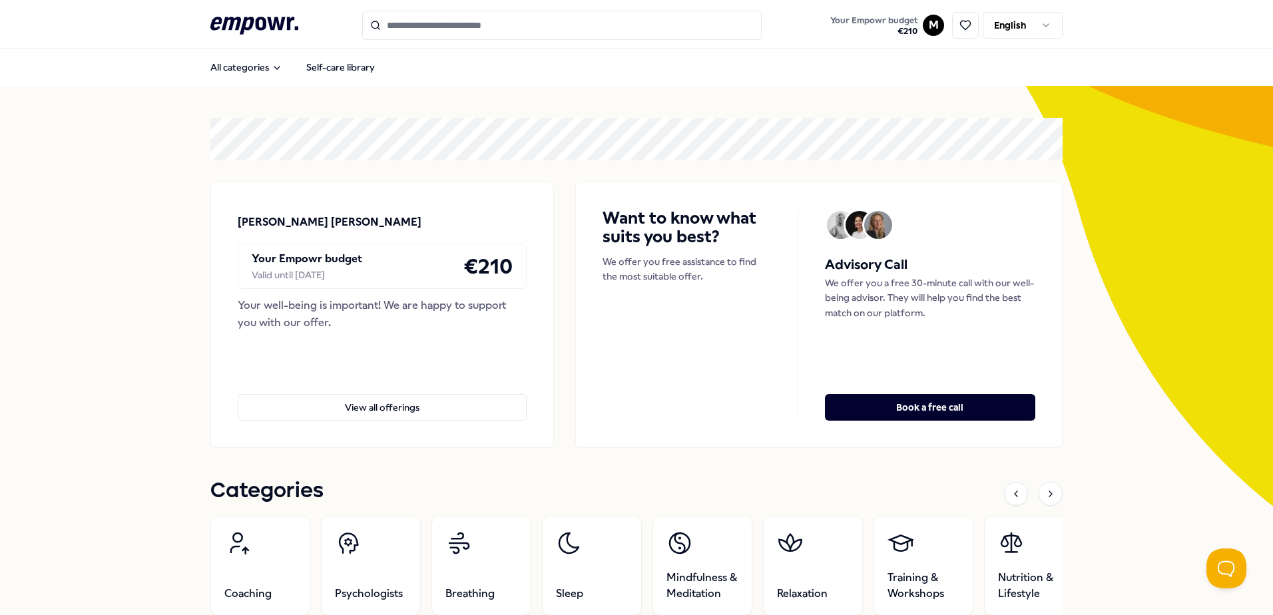
click at [426, 16] on input "Search for products, categories or subcategories" at bounding box center [562, 25] width 400 height 29
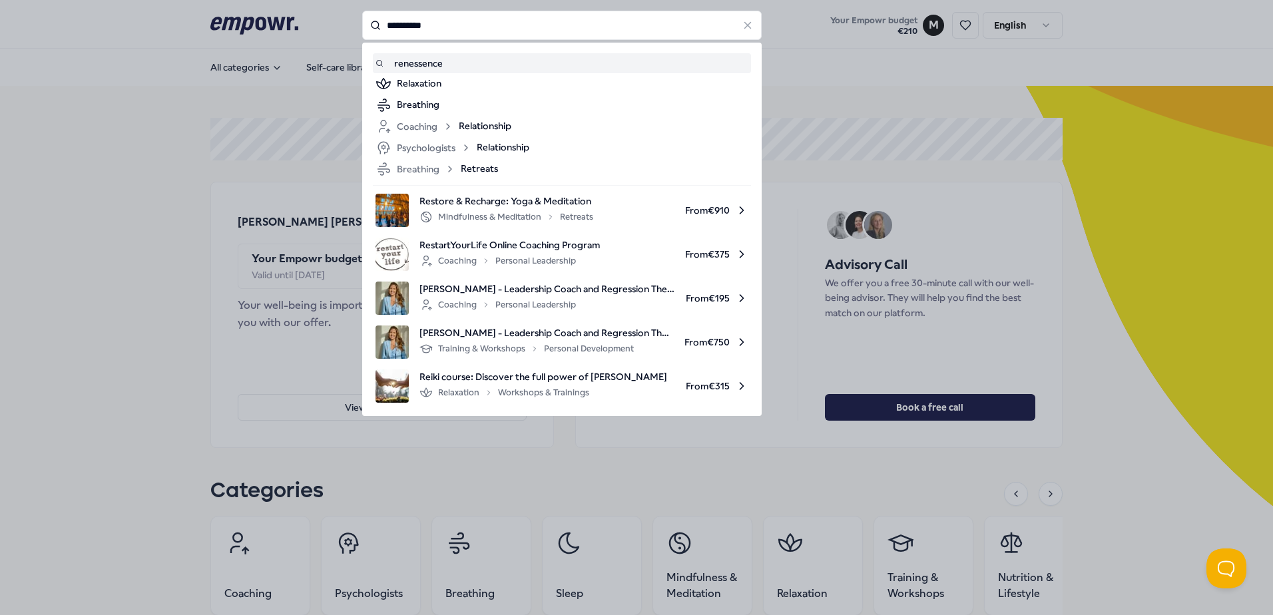
type input "**********"
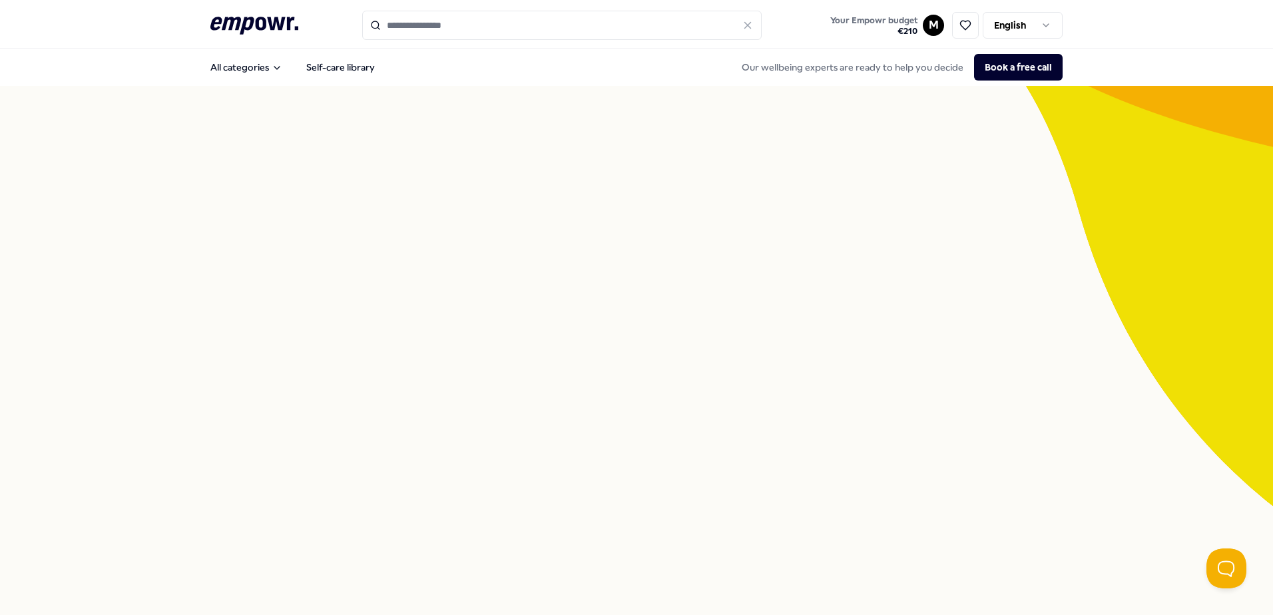
type input "**********"
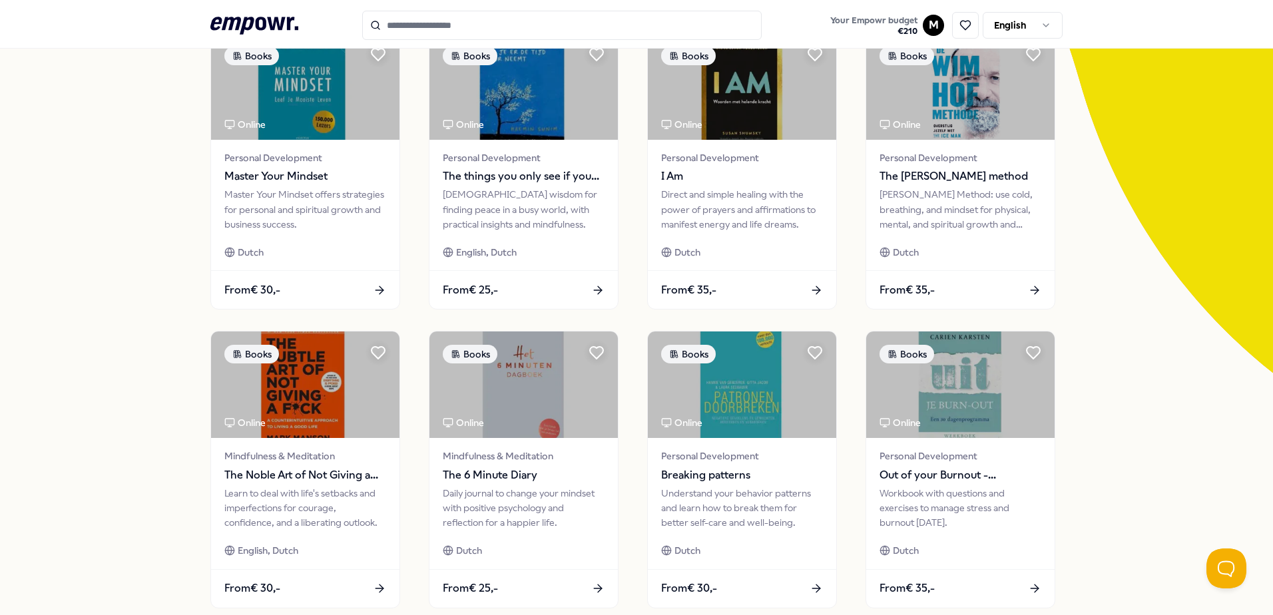
scroll to position [200, 0]
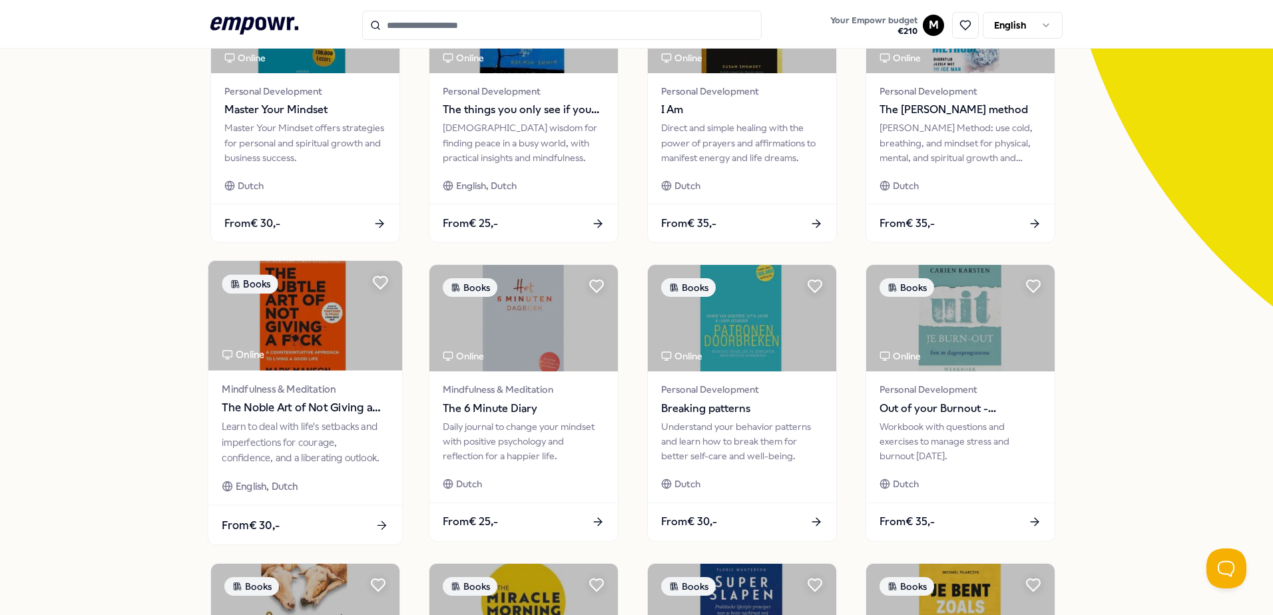
click at [324, 423] on div "Learn to deal with life's setbacks and imperfections for courage, confidence, a…" at bounding box center [305, 443] width 166 height 46
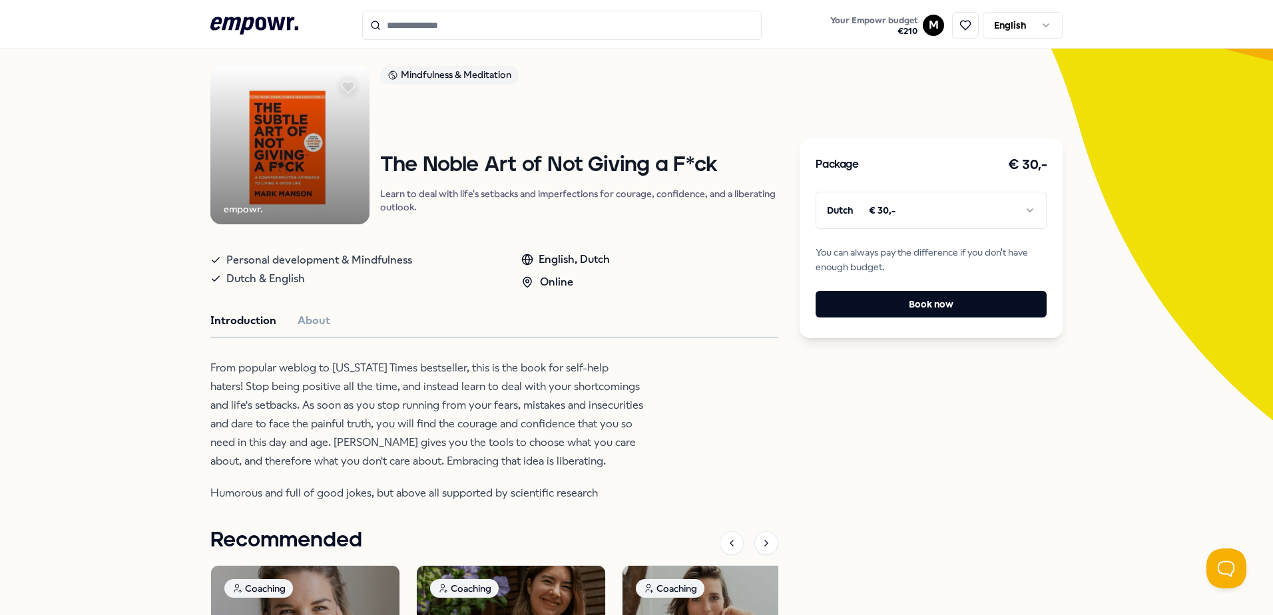
click at [417, 196] on p "Learn to deal with life's setbacks and imperfections for courage, confidence, a…" at bounding box center [579, 200] width 399 height 27
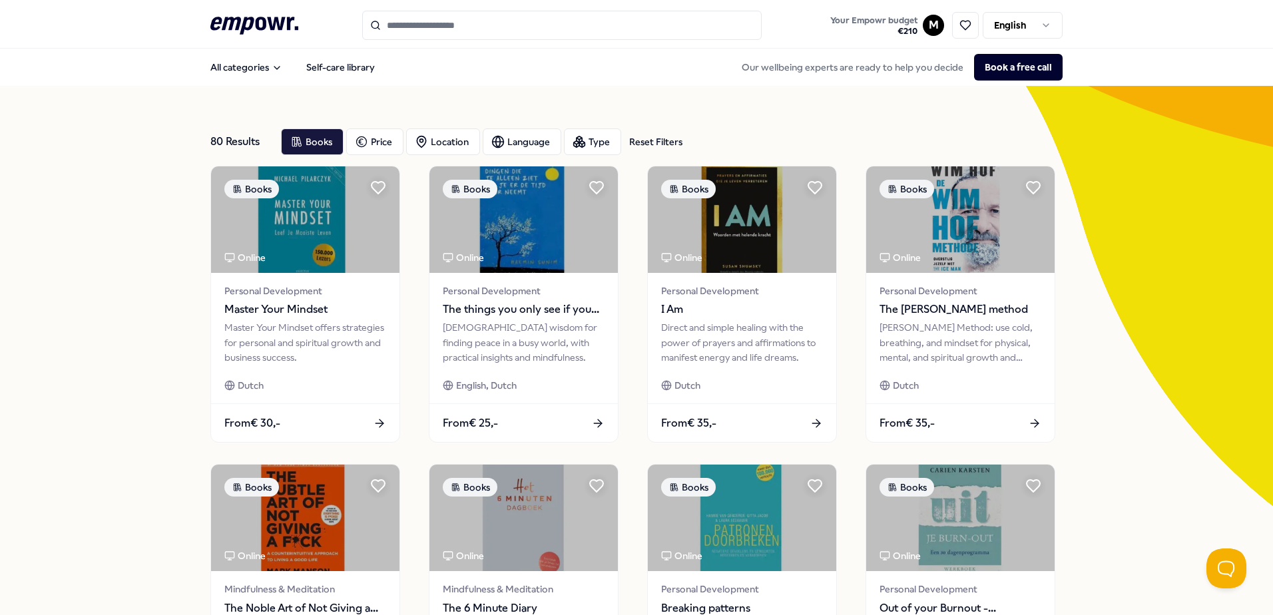
click at [1111, 226] on div "80 Results Reset Filters Books Price Location Language Type Reset Filters Books…" at bounding box center [636, 606] width 1273 height 1040
click at [462, 27] on input "Search for products, categories or subcategories" at bounding box center [562, 25] width 400 height 29
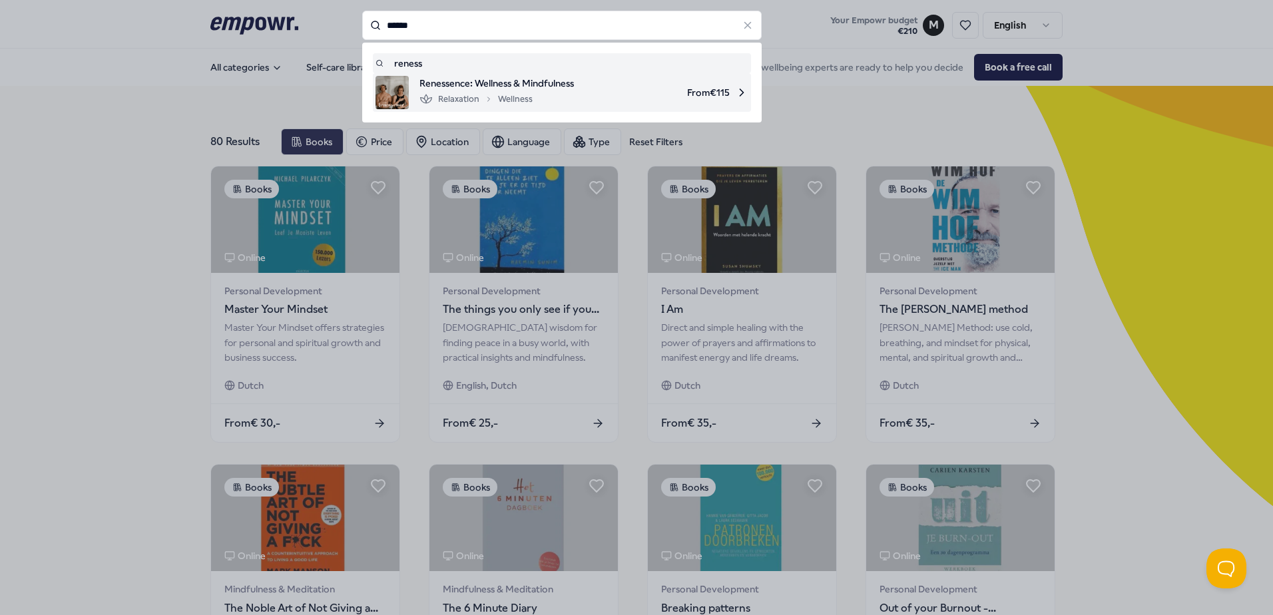
click at [610, 79] on span "From € 115" at bounding box center [667, 92] width 164 height 33
type input "******"
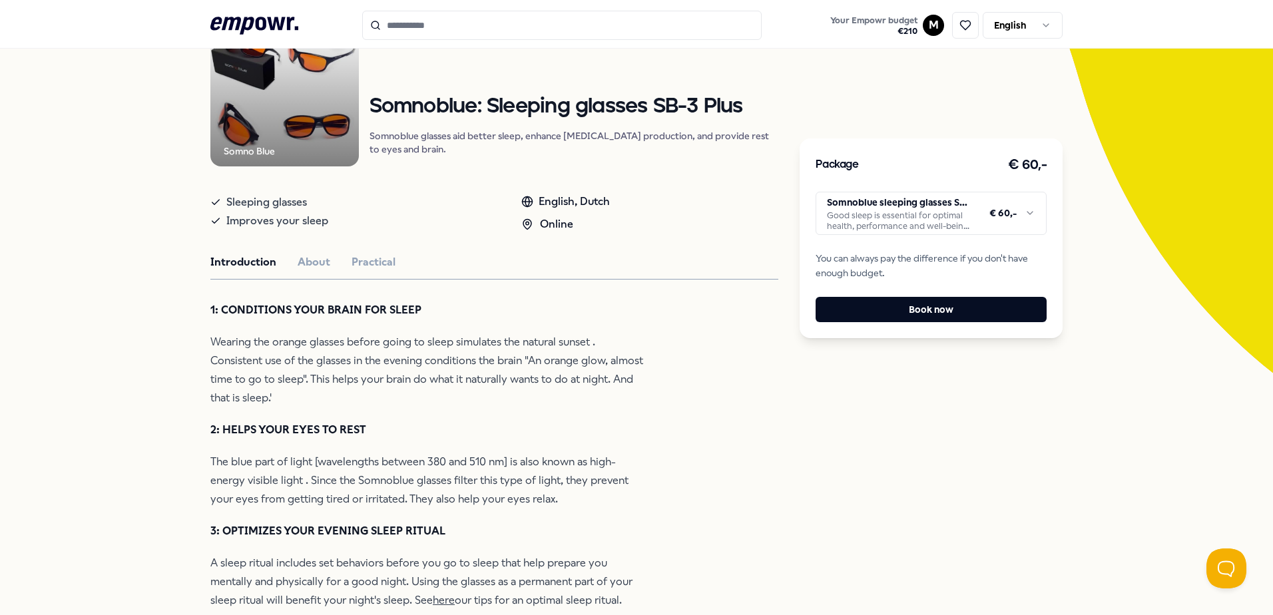
scroll to position [200, 0]
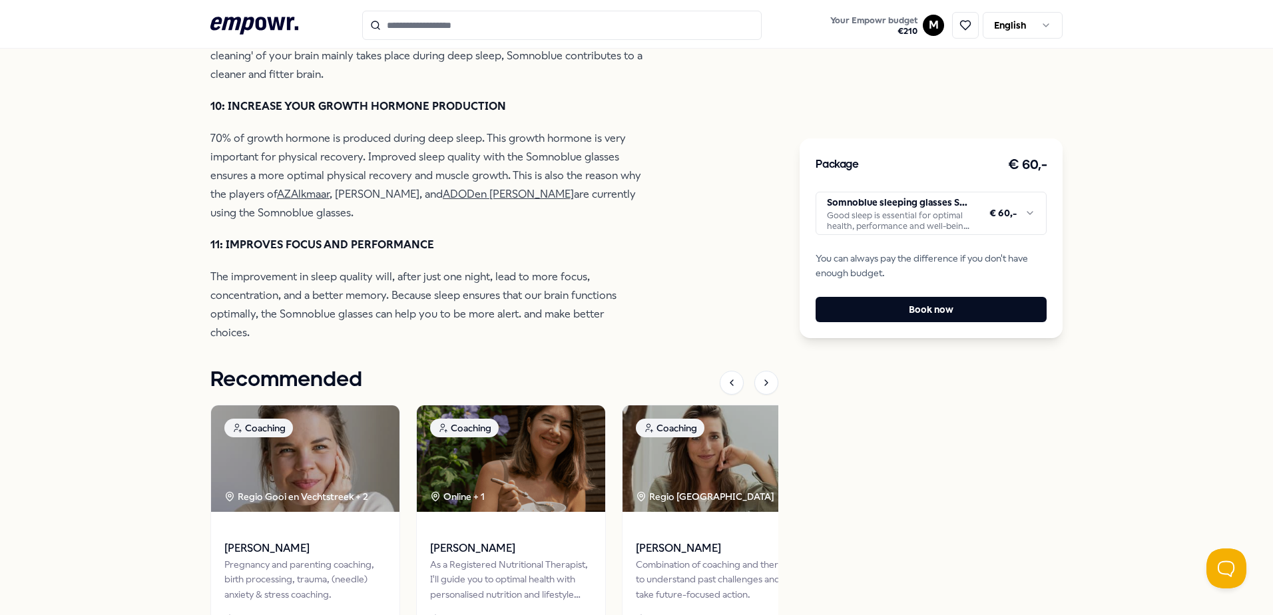
scroll to position [1532, 0]
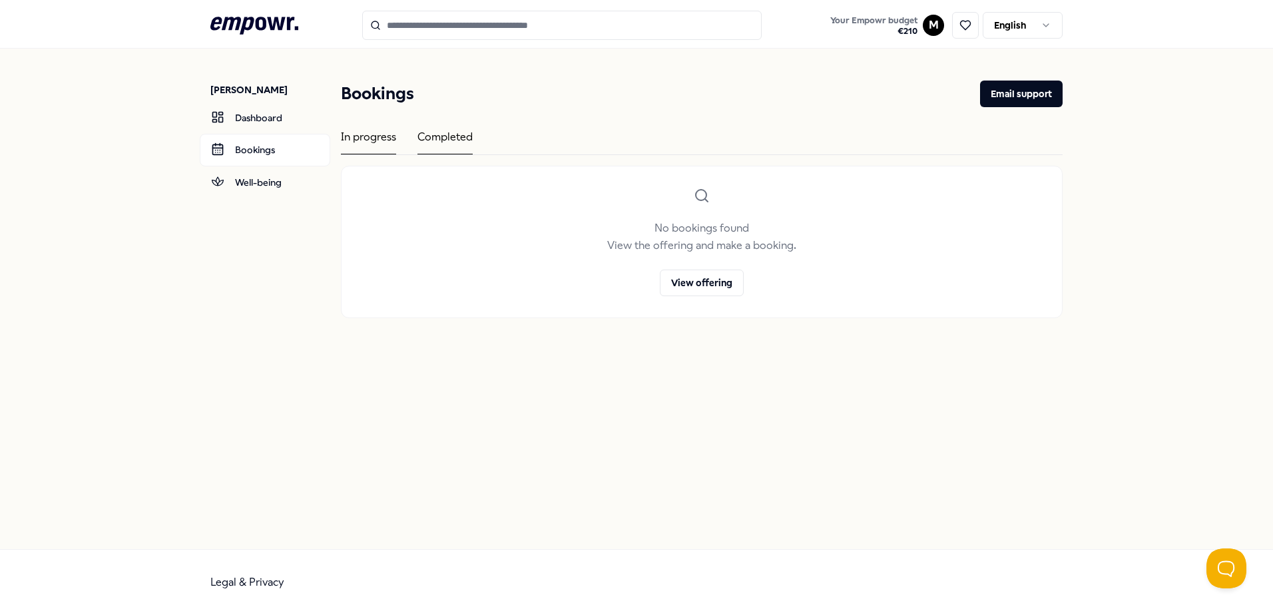
click at [447, 142] on div "Completed" at bounding box center [445, 142] width 55 height 26
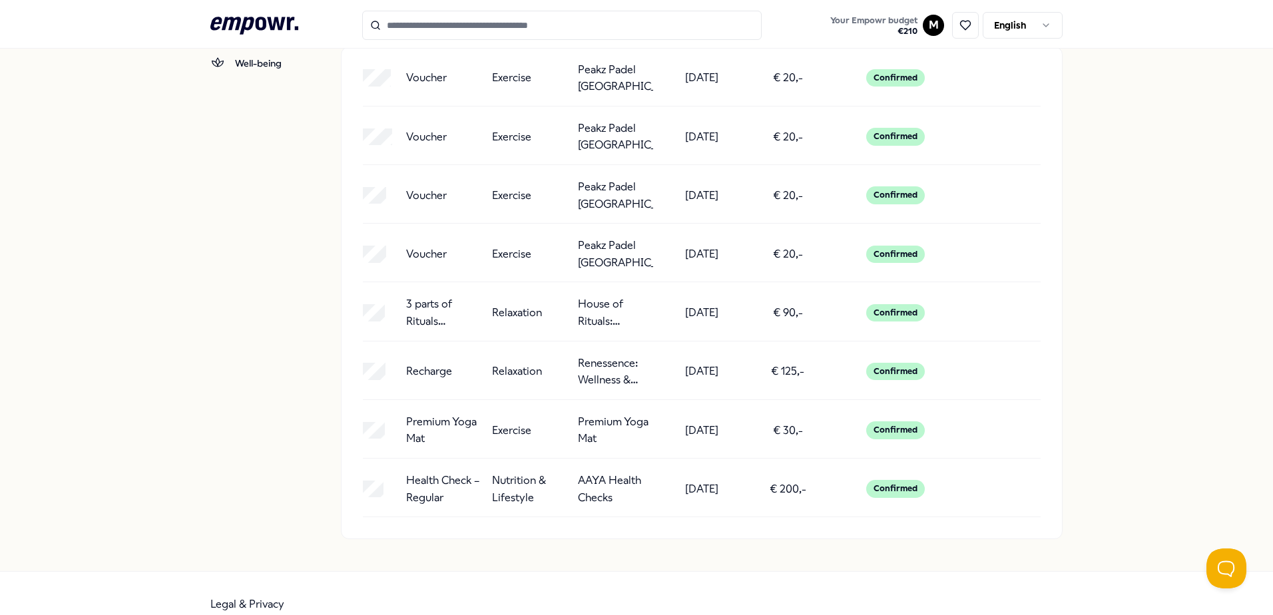
scroll to position [133, 0]
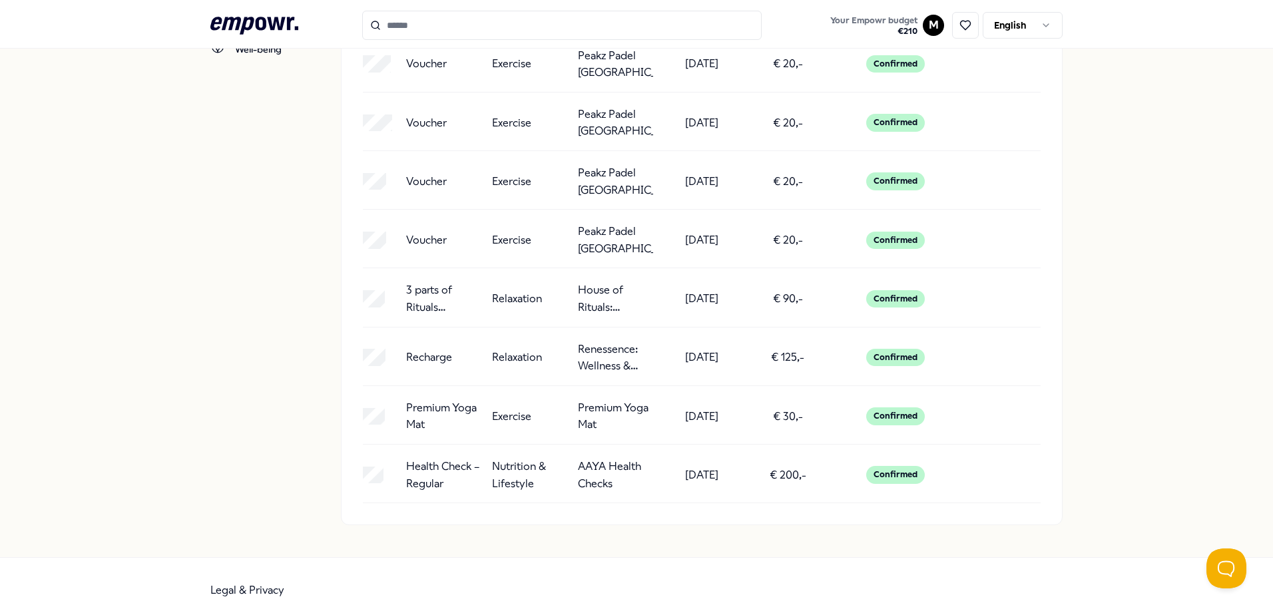
click at [421, 300] on p "3 parts of Rituals Mindspa" at bounding box center [443, 299] width 75 height 34
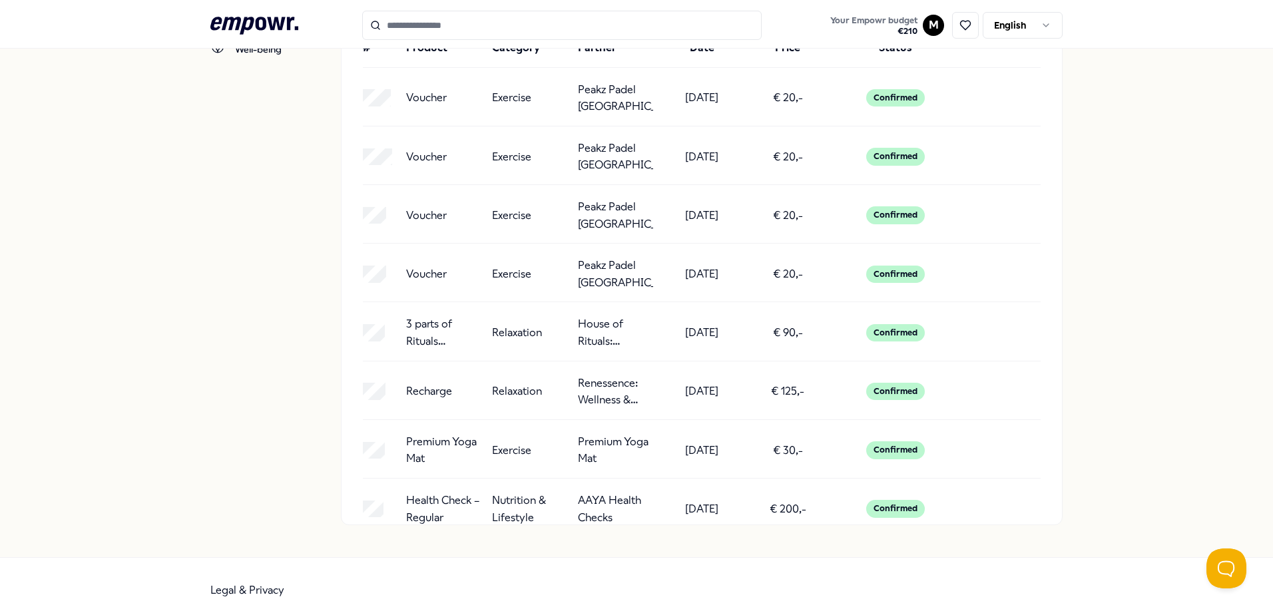
scroll to position [0, 0]
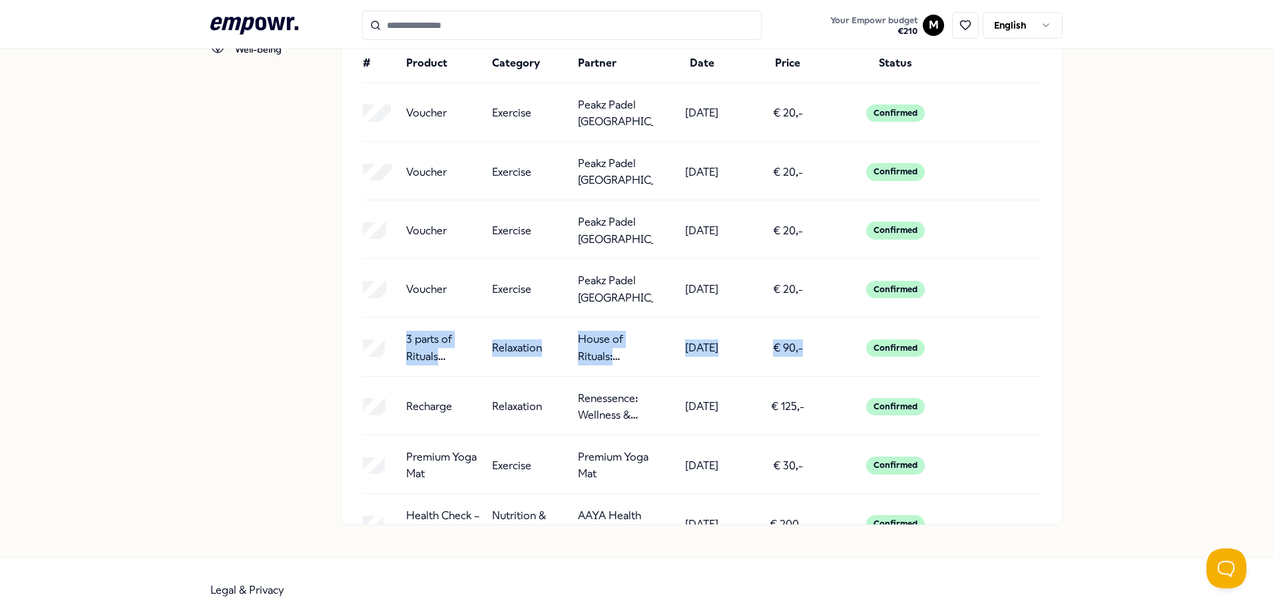
drag, startPoint x: 785, startPoint y: 350, endPoint x: 350, endPoint y: 347, distance: 434.9
click at [350, 347] on div "# Product Category Partner Date Price Status Voucher Exercise Peakz Padel [GEOG…" at bounding box center [702, 278] width 721 height 491
drag, startPoint x: 350, startPoint y: 347, endPoint x: 615, endPoint y: 422, distance: 275.5
click at [615, 422] on p "Renessence: Wellness & Mindfulness" at bounding box center [615, 407] width 75 height 34
click at [881, 404] on div "Confirmed" at bounding box center [895, 406] width 59 height 17
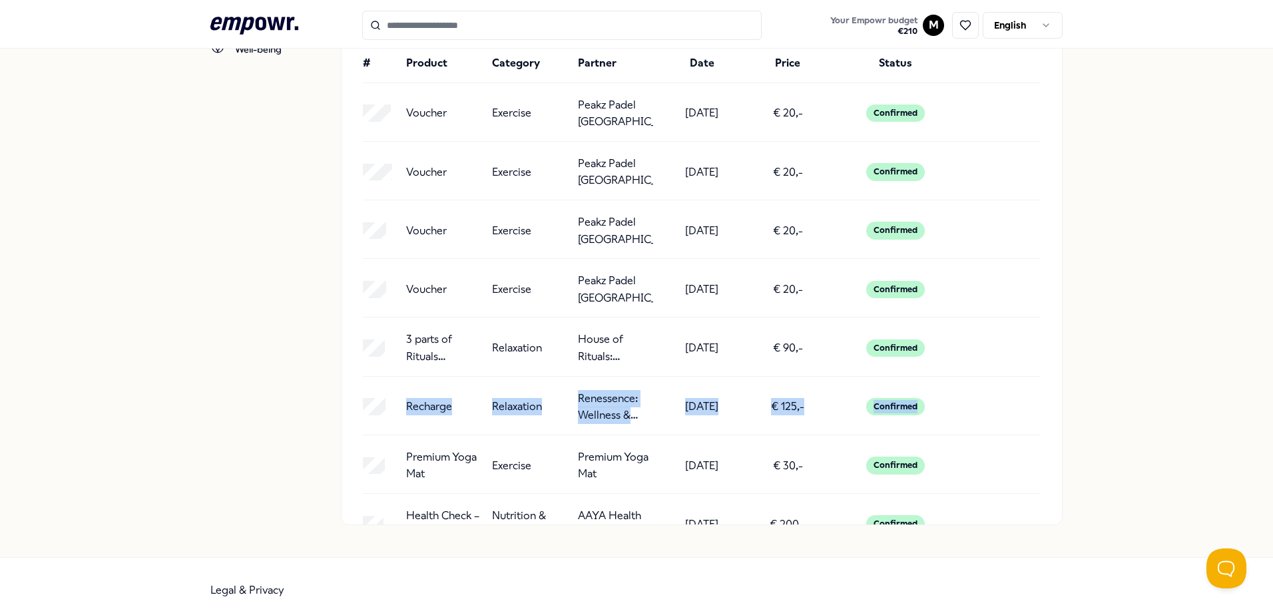
drag, startPoint x: 922, startPoint y: 409, endPoint x: 349, endPoint y: 402, distance: 572.7
click at [349, 402] on div "# Product Category Partner Date Price Status Voucher Exercise Peakz Padel [GEOG…" at bounding box center [702, 278] width 721 height 491
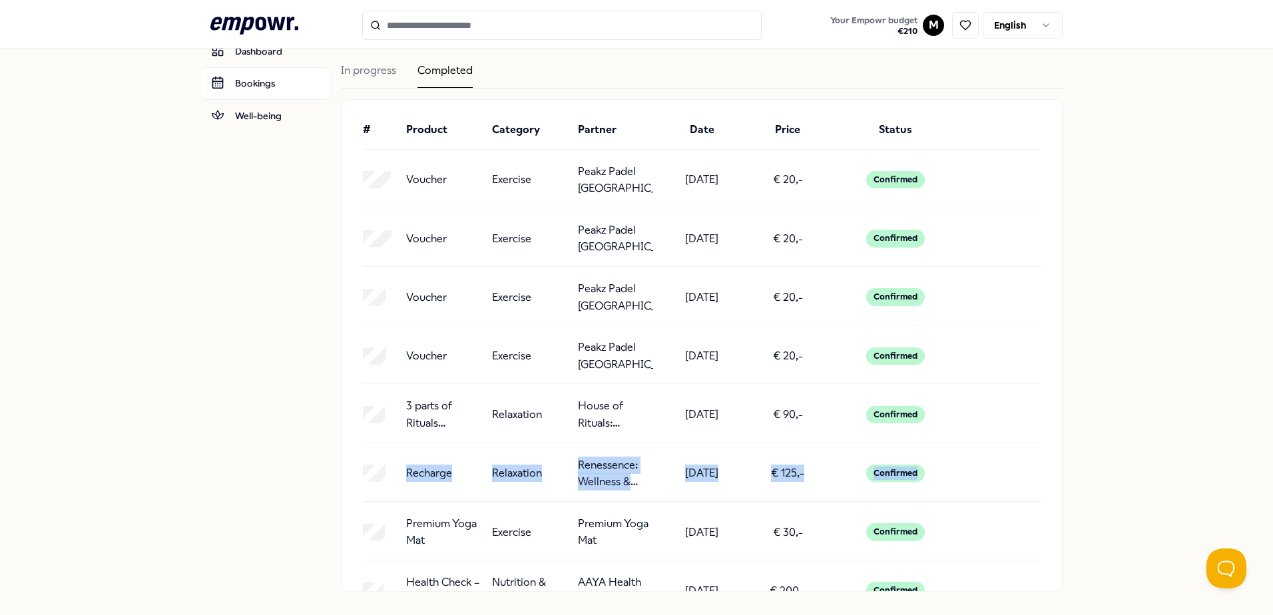
scroll to position [133, 0]
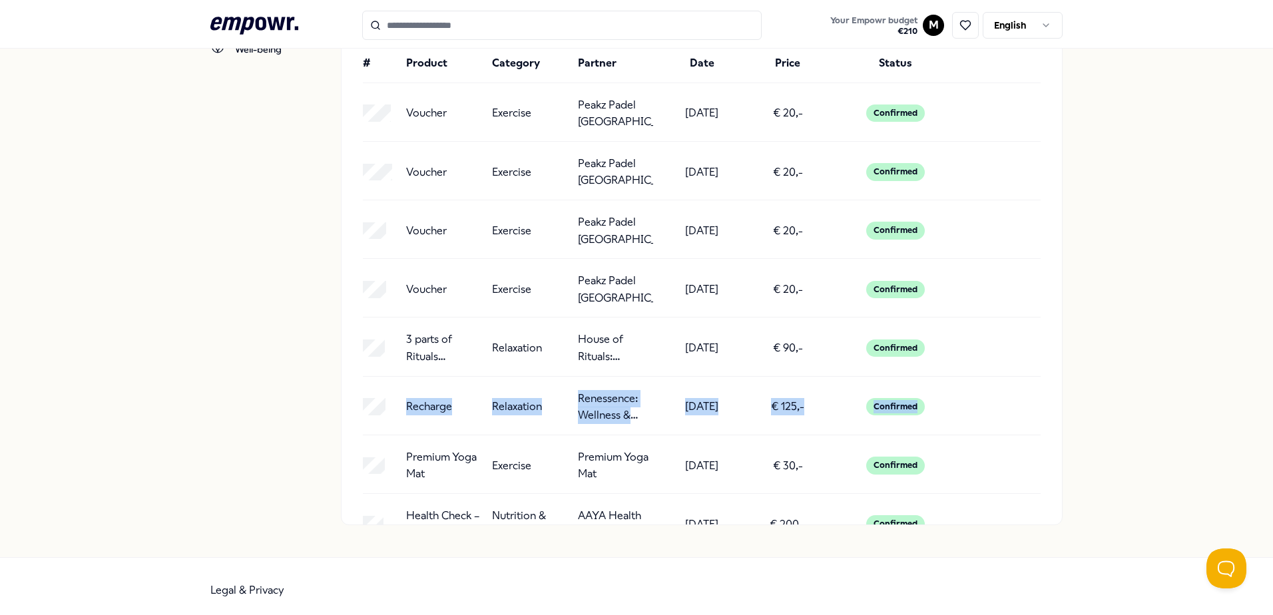
click at [1113, 302] on div "[PERSON_NAME] Dashboard Bookings Well-being Bookings Email support In progress …" at bounding box center [636, 236] width 1273 height 642
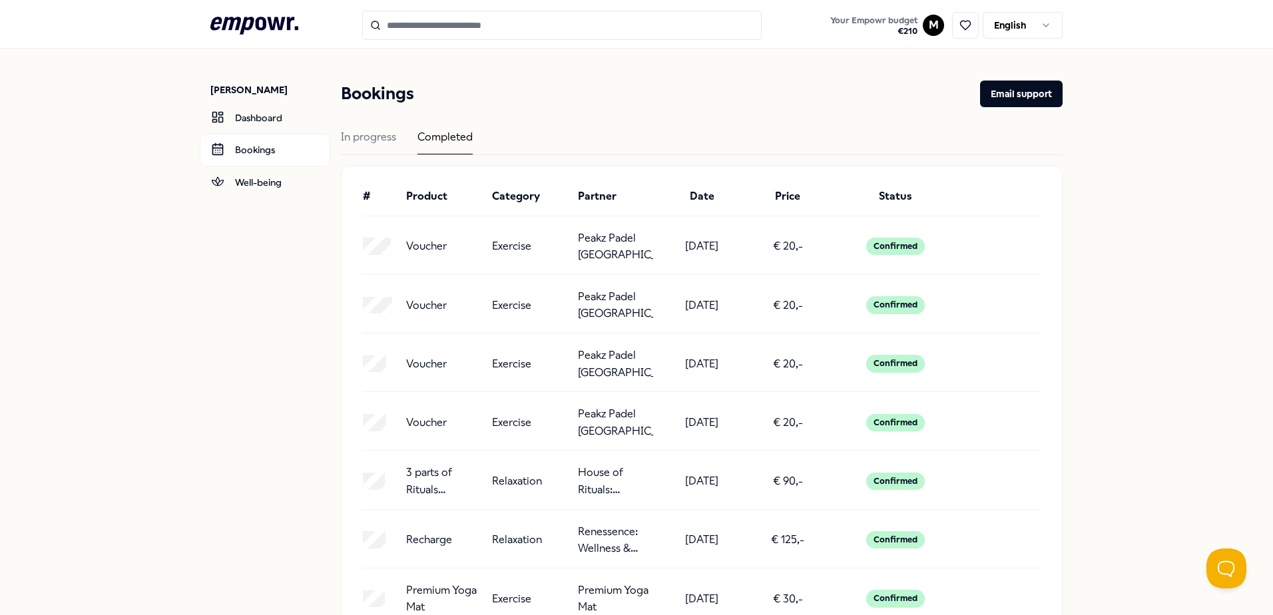
scroll to position [49, 0]
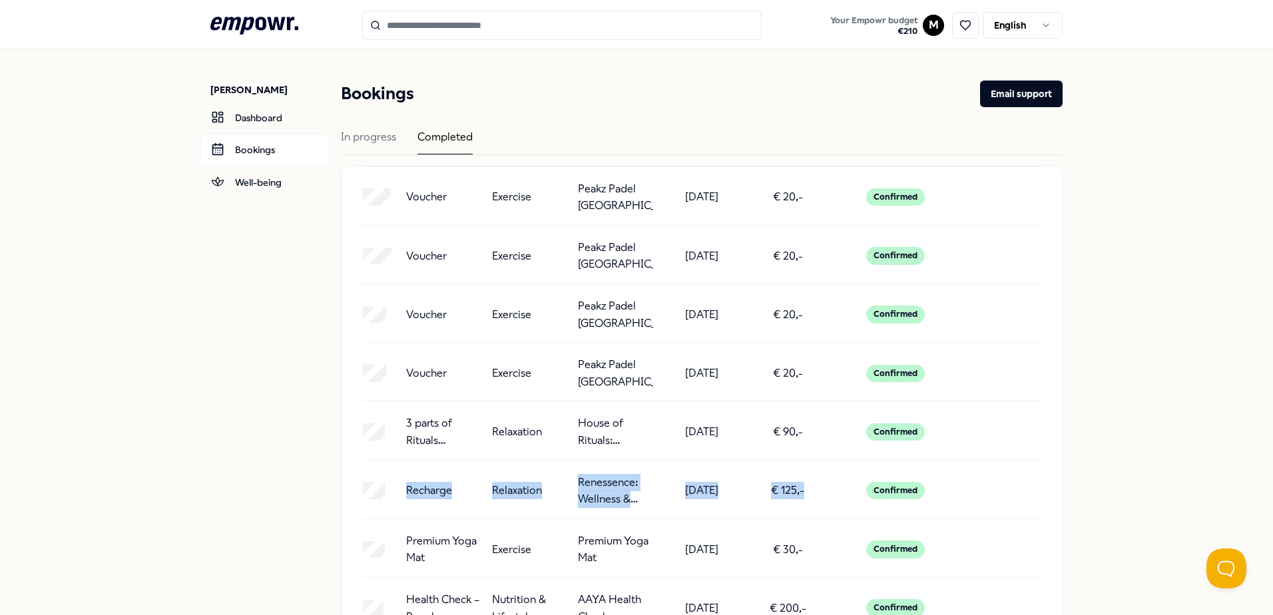
click at [372, 491] on div "Recharge Relaxation Renessence: Wellness & Mindfulness [DATE] € 125,- Confirmed" at bounding box center [702, 491] width 678 height 34
